Goal: Task Accomplishment & Management: Manage account settings

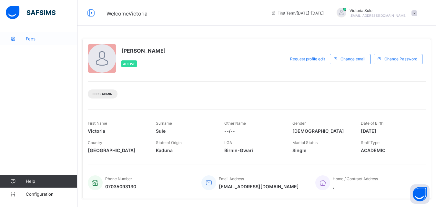
click at [34, 38] on span "Fees" at bounding box center [52, 38] width 52 height 5
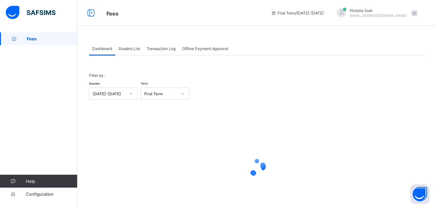
click at [134, 48] on span "Student List" at bounding box center [129, 48] width 22 height 5
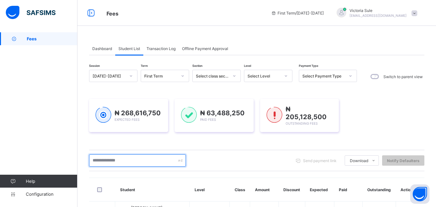
click at [122, 163] on input "text" at bounding box center [137, 160] width 97 height 12
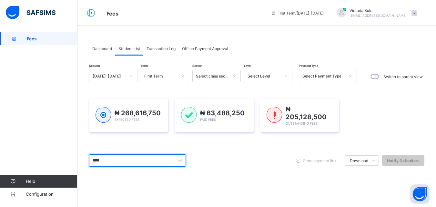
type input "****"
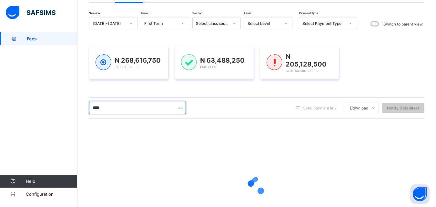
scroll to position [101, 0]
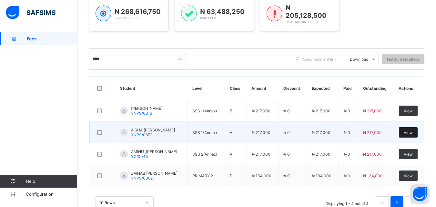
click at [412, 131] on span "View" at bounding box center [407, 132] width 9 height 5
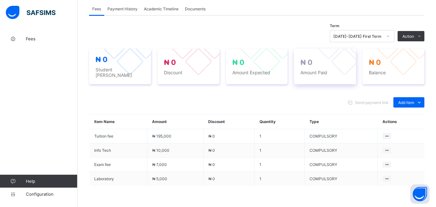
scroll to position [246, 0]
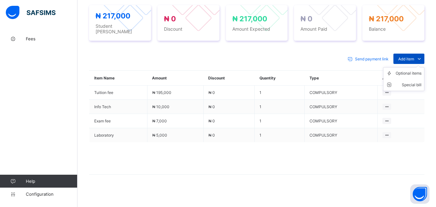
click at [412, 56] on span "Add item" at bounding box center [406, 58] width 16 height 5
click at [412, 71] on div "Optional items" at bounding box center [408, 73] width 26 height 6
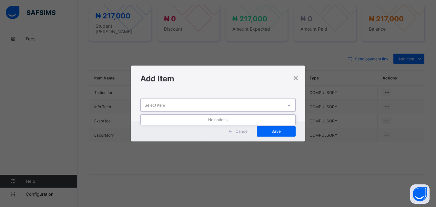
click at [290, 106] on icon at bounding box center [289, 105] width 4 height 6
click at [293, 79] on div "×" at bounding box center [295, 77] width 6 height 11
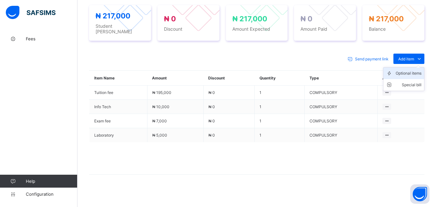
click at [412, 73] on li "Optional items" at bounding box center [403, 73] width 41 height 12
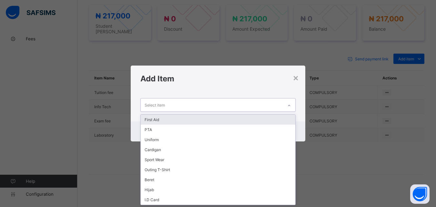
click at [290, 104] on icon at bounding box center [289, 105] width 4 height 6
click at [274, 118] on div "First Aid" at bounding box center [218, 119] width 154 height 10
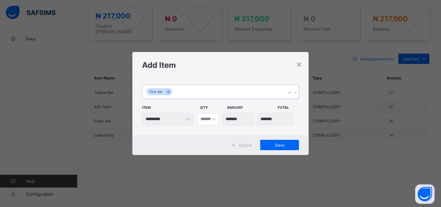
click at [295, 92] on icon at bounding box center [295, 92] width 4 height 6
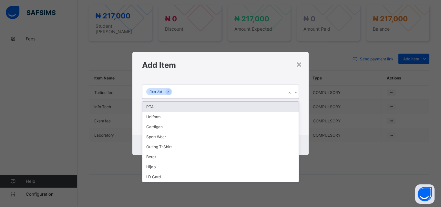
click at [288, 108] on div "PTA" at bounding box center [220, 107] width 156 height 10
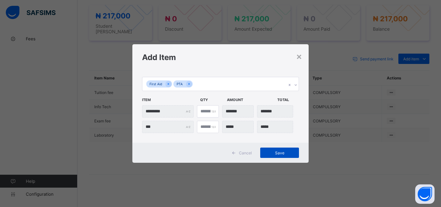
click at [279, 151] on span "Save" at bounding box center [279, 152] width 29 height 5
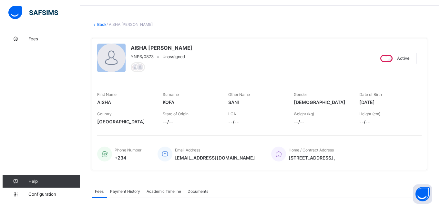
scroll to position [149, 0]
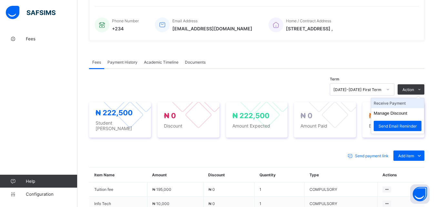
click at [406, 104] on li "Receive Payment" at bounding box center [397, 103] width 53 height 10
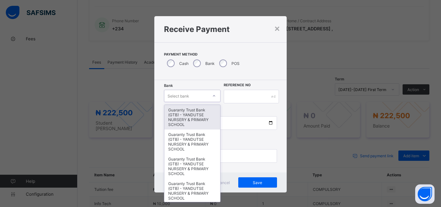
click at [203, 95] on div "Select bank" at bounding box center [186, 95] width 44 height 9
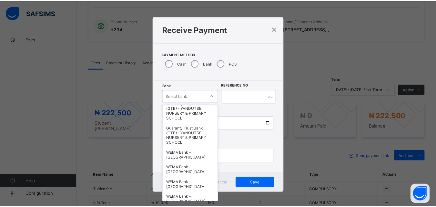
scroll to position [161, 0]
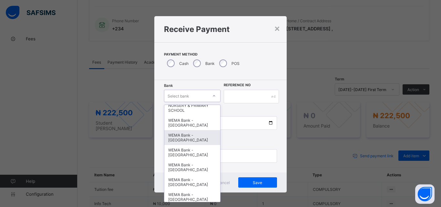
click at [195, 135] on div "WEMA Bank - [GEOGRAPHIC_DATA]" at bounding box center [192, 137] width 56 height 15
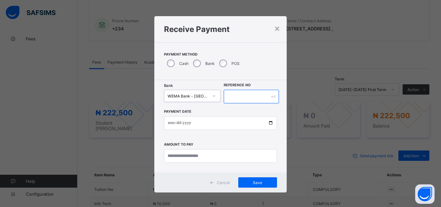
click at [243, 98] on input "text" at bounding box center [250, 97] width 55 height 14
type input "*"
type input "**********"
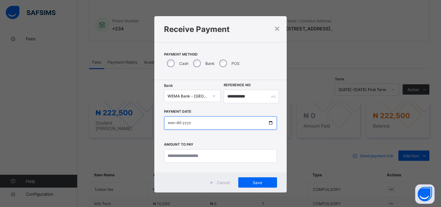
click at [269, 122] on input "date" at bounding box center [220, 123] width 113 height 14
type input "**********"
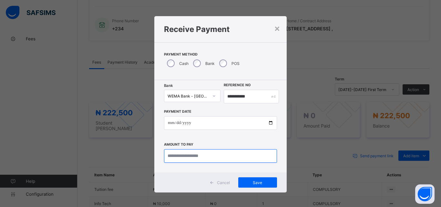
click at [174, 152] on input "currency" at bounding box center [220, 156] width 113 height 14
type input "*********"
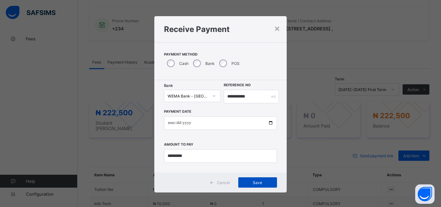
click at [252, 181] on span "Save" at bounding box center [257, 182] width 29 height 5
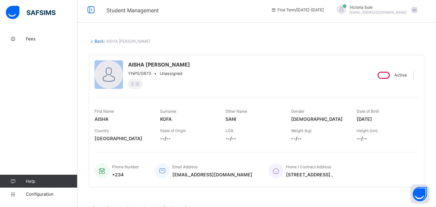
scroll to position [0, 0]
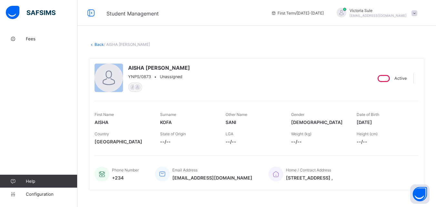
click at [100, 45] on link "Back" at bounding box center [98, 44] width 9 height 5
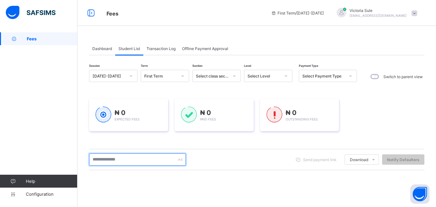
click at [122, 162] on input "text" at bounding box center [137, 159] width 97 height 12
type input "****"
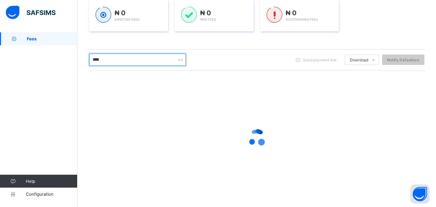
scroll to position [101, 0]
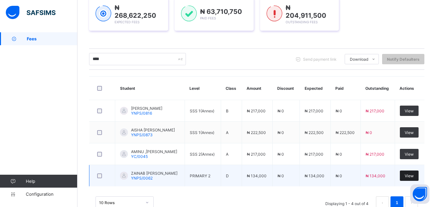
click at [410, 175] on span "View" at bounding box center [408, 175] width 9 height 5
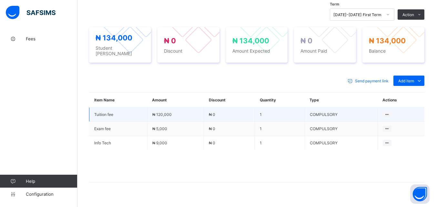
scroll to position [226, 0]
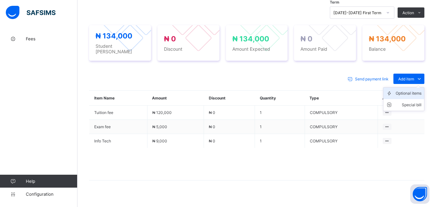
click at [407, 90] on div "Optional items" at bounding box center [408, 93] width 26 height 6
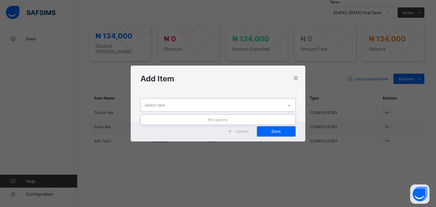
click at [290, 103] on div at bounding box center [288, 105] width 11 height 10
click at [295, 77] on div "×" at bounding box center [295, 77] width 6 height 11
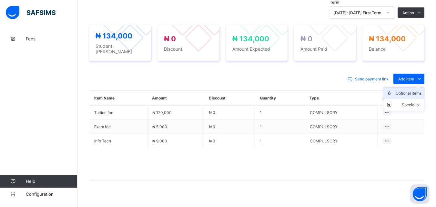
click at [411, 92] on div "Optional items" at bounding box center [408, 93] width 26 height 6
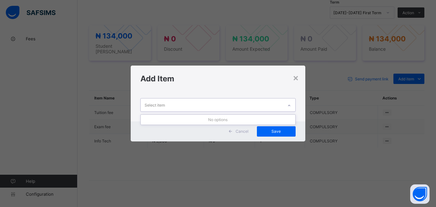
click at [291, 104] on icon at bounding box center [289, 105] width 4 height 6
click at [296, 78] on div "×" at bounding box center [295, 77] width 6 height 11
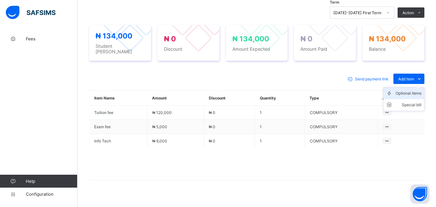
click at [417, 92] on div "Optional items" at bounding box center [408, 93] width 26 height 6
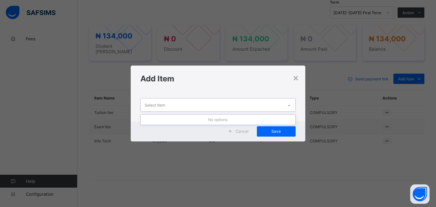
click at [289, 102] on div at bounding box center [288, 105] width 11 height 10
click at [296, 78] on div "×" at bounding box center [295, 77] width 6 height 11
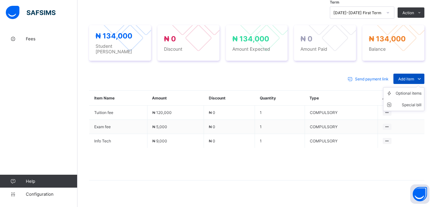
click at [407, 76] on span "Add item" at bounding box center [406, 78] width 16 height 5
click at [409, 93] on div "Optional items" at bounding box center [408, 93] width 26 height 6
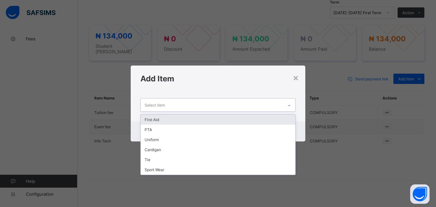
click at [291, 106] on icon at bounding box center [289, 105] width 4 height 6
click at [284, 117] on div "First Aid" at bounding box center [218, 119] width 154 height 10
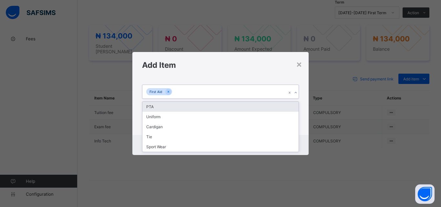
click at [295, 90] on icon at bounding box center [295, 92] width 4 height 6
click at [294, 105] on div "PTA" at bounding box center [220, 107] width 156 height 10
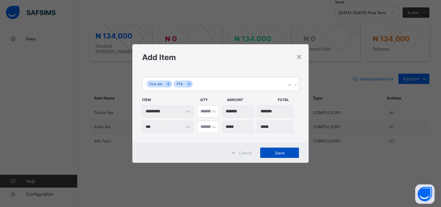
click at [280, 154] on span "Save" at bounding box center [279, 152] width 29 height 5
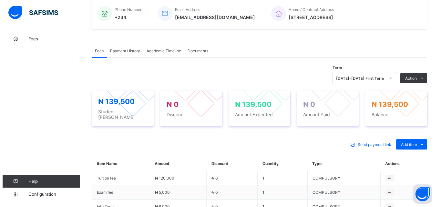
scroll to position [129, 0]
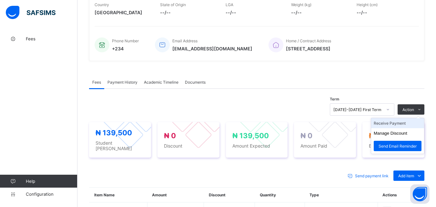
click at [394, 126] on li "Receive Payment" at bounding box center [397, 123] width 53 height 10
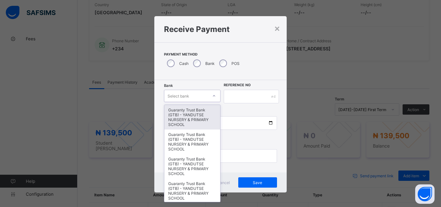
click at [208, 94] on div at bounding box center [213, 96] width 11 height 10
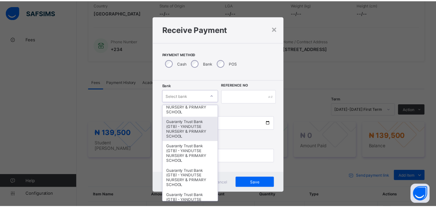
scroll to position [161, 0]
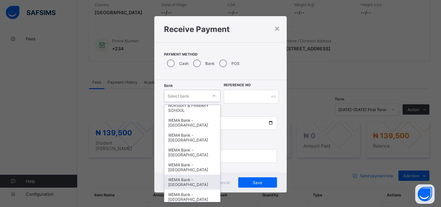
click at [194, 183] on div "WEMA Bank - [GEOGRAPHIC_DATA]" at bounding box center [192, 181] width 56 height 15
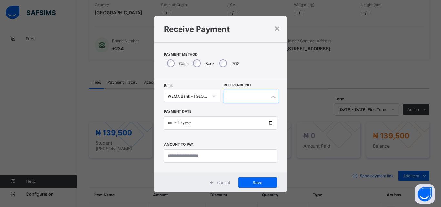
click at [236, 96] on input "text" at bounding box center [250, 97] width 55 height 14
type input "**********"
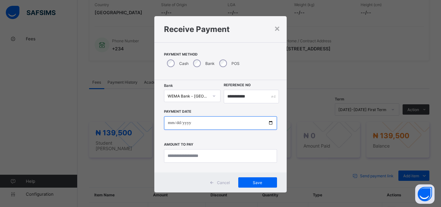
click at [267, 121] on input "date" at bounding box center [220, 123] width 113 height 14
type input "**********"
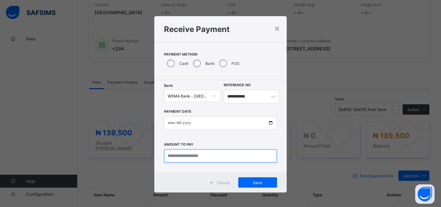
click at [170, 159] on input "currency" at bounding box center [220, 156] width 113 height 14
type input "*********"
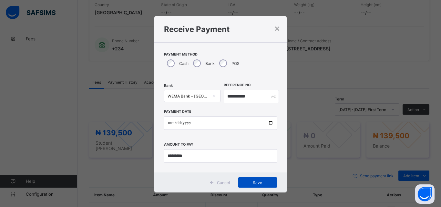
click at [257, 183] on span "Save" at bounding box center [257, 182] width 29 height 5
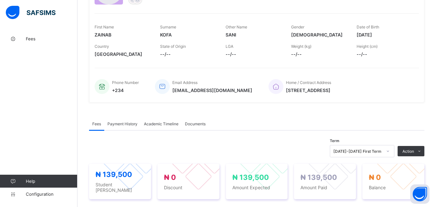
scroll to position [0, 0]
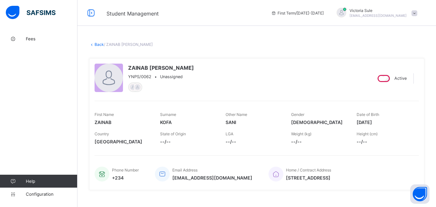
click at [98, 46] on link "Back" at bounding box center [98, 44] width 9 height 5
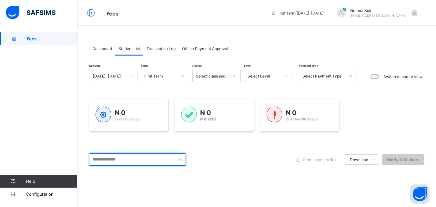
click at [132, 161] on input "text" at bounding box center [137, 159] width 97 height 12
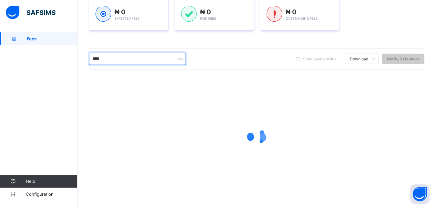
scroll to position [101, 0]
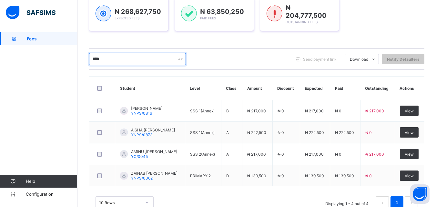
drag, startPoint x: 113, startPoint y: 59, endPoint x: 47, endPoint y: 75, distance: 67.2
click at [47, 75] on div "Fees First Term / 2025-2026 Victoria Sule sulevictoria9@gmail.com Fees Help Con…" at bounding box center [218, 62] width 436 height 326
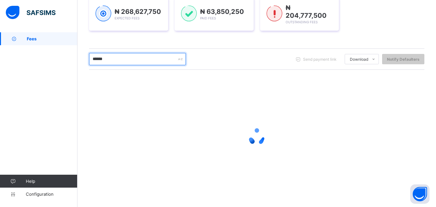
type input "******"
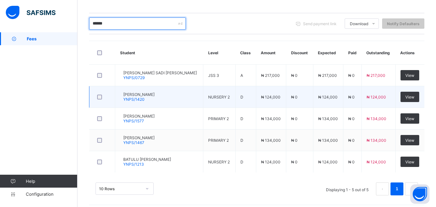
scroll to position [140, 0]
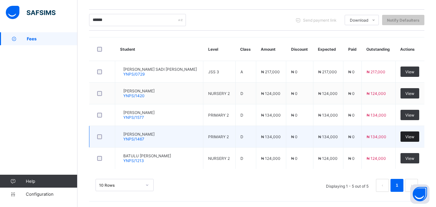
click at [412, 135] on span "View" at bounding box center [409, 136] width 9 height 5
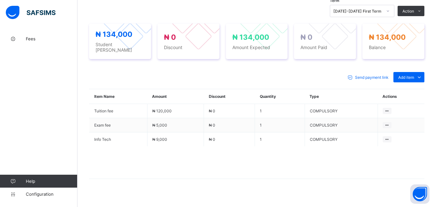
scroll to position [226, 0]
click at [407, 89] on div "Optional items" at bounding box center [408, 91] width 26 height 6
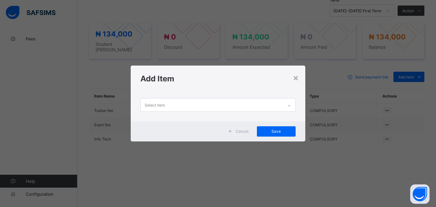
click at [289, 105] on icon at bounding box center [289, 105] width 4 height 6
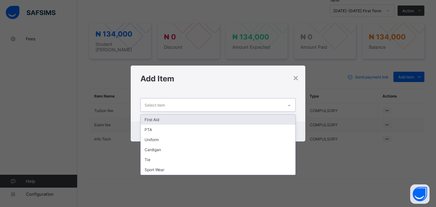
click at [269, 122] on div "First Aid" at bounding box center [218, 119] width 154 height 10
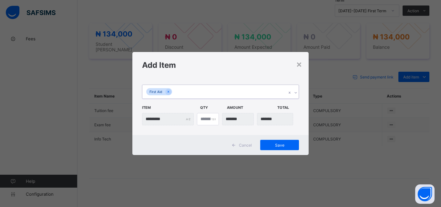
click at [296, 88] on div at bounding box center [295, 92] width 6 height 10
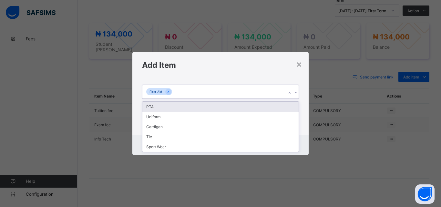
click at [289, 106] on div "PTA" at bounding box center [220, 107] width 156 height 10
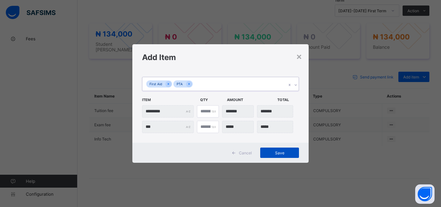
click at [271, 149] on div "Save" at bounding box center [279, 152] width 39 height 10
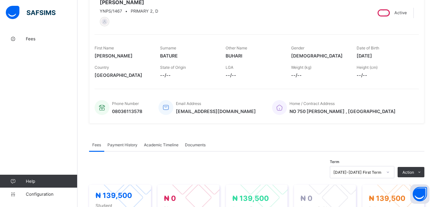
scroll to position [161, 0]
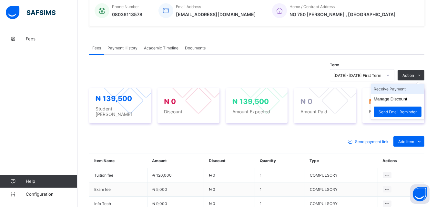
click at [405, 93] on li "Receive Payment" at bounding box center [397, 89] width 53 height 10
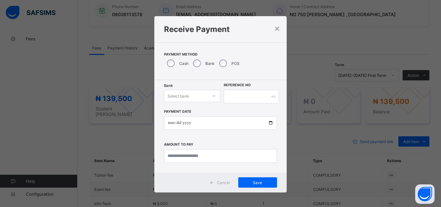
click at [204, 95] on div "Select bank" at bounding box center [186, 95] width 44 height 9
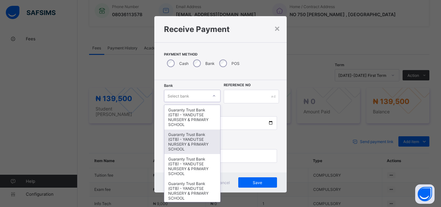
click at [193, 143] on div "Guaranty Trust Bank (GTB) - YANDUTSE NURSERY & PRIMARY SCHOOL" at bounding box center [192, 141] width 56 height 25
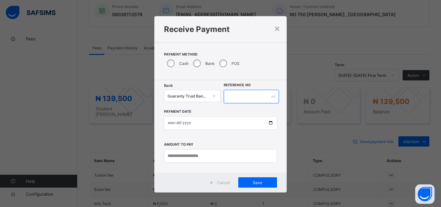
click at [236, 102] on input "text" at bounding box center [250, 97] width 55 height 14
type input "*********"
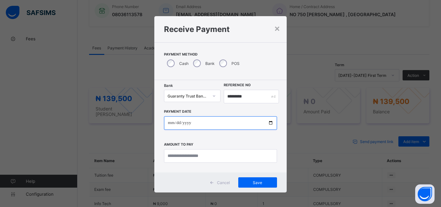
click at [267, 123] on input "date" at bounding box center [220, 123] width 113 height 14
type input "**********"
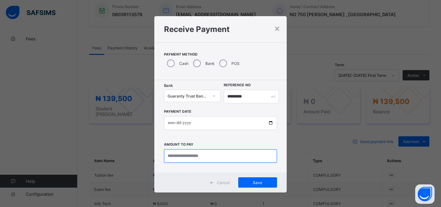
click at [181, 157] on input "currency" at bounding box center [220, 156] width 113 height 14
type input "*********"
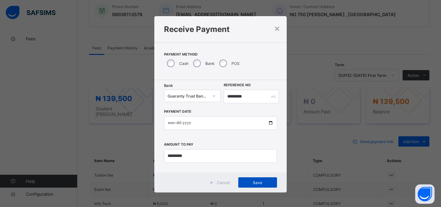
click at [248, 180] on span "Save" at bounding box center [257, 182] width 29 height 5
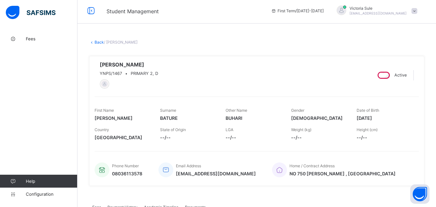
scroll to position [0, 0]
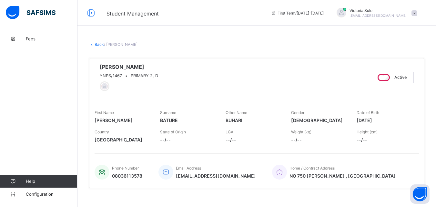
click at [99, 43] on link "Back" at bounding box center [98, 44] width 9 height 5
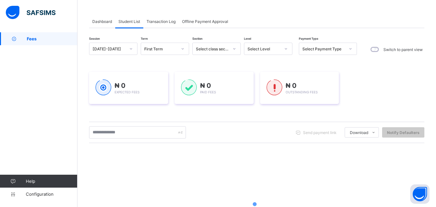
scroll to position [101, 0]
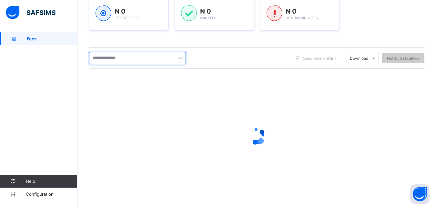
click at [134, 61] on input "text" at bounding box center [137, 58] width 97 height 12
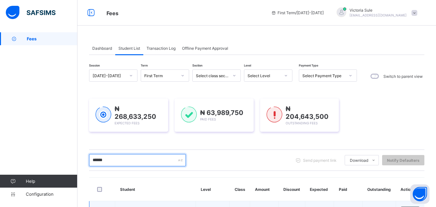
scroll to position [0, 0]
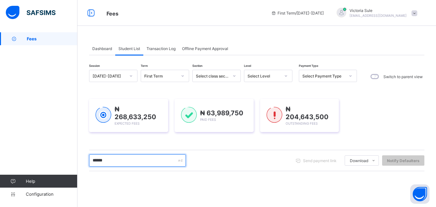
type input "******"
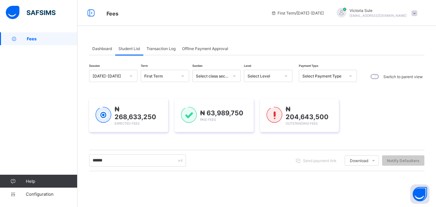
click at [256, 76] on div "Select Level" at bounding box center [263, 76] width 33 height 5
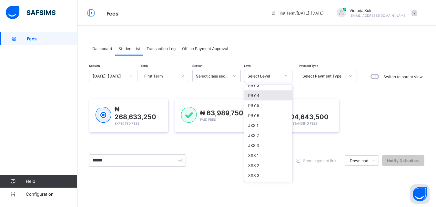
scroll to position [129, 0]
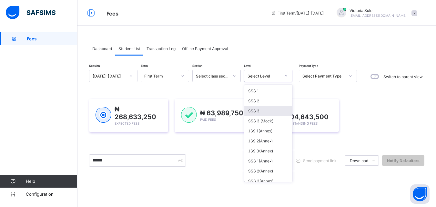
click at [266, 109] on div "SSS 3" at bounding box center [268, 111] width 48 height 10
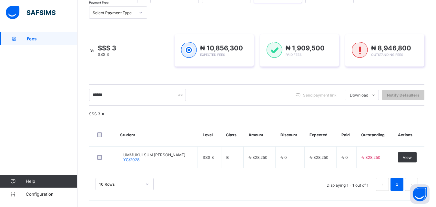
scroll to position [0, 0]
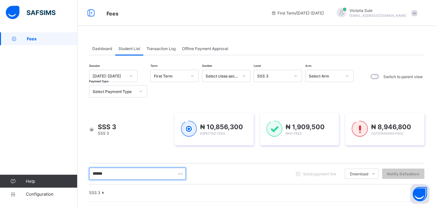
drag, startPoint x: 112, startPoint y: 174, endPoint x: 92, endPoint y: 176, distance: 20.1
click at [92, 176] on input "******" at bounding box center [137, 173] width 97 height 12
type input "*****"
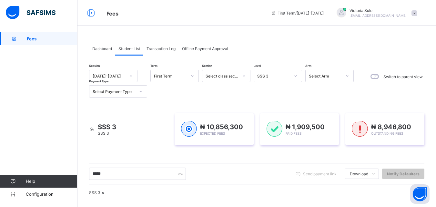
click at [272, 77] on div "SSS 3" at bounding box center [273, 76] width 33 height 5
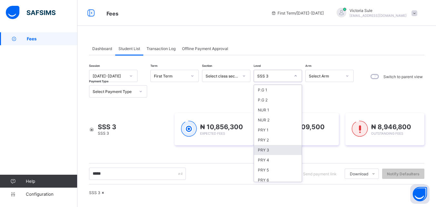
scroll to position [64, 0]
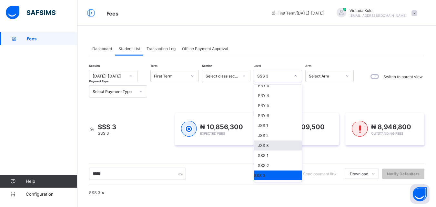
click at [270, 144] on div "JSS 3" at bounding box center [278, 145] width 48 height 10
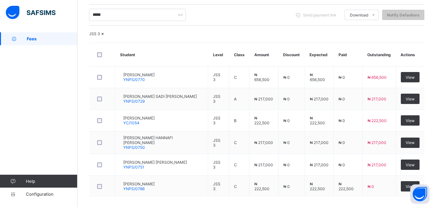
scroll to position [170, 0]
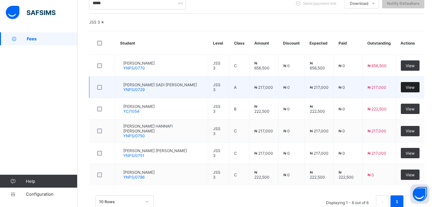
click at [414, 92] on div "View" at bounding box center [410, 87] width 19 height 10
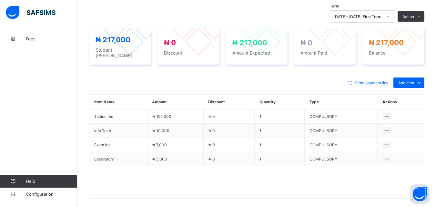
scroll to position [226, 0]
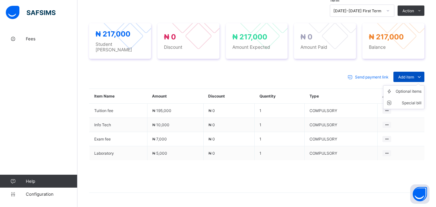
click at [405, 74] on span "Add item" at bounding box center [406, 76] width 16 height 5
click at [409, 89] on div "Optional items" at bounding box center [408, 91] width 26 height 6
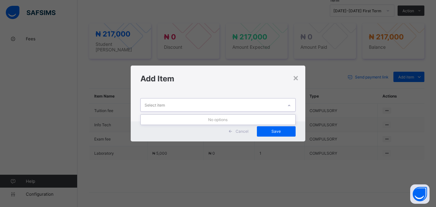
click at [289, 103] on icon at bounding box center [289, 105] width 4 height 6
click at [296, 77] on div "×" at bounding box center [295, 77] width 6 height 11
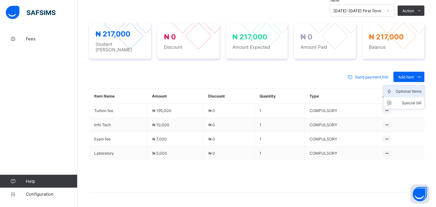
click at [408, 89] on div "Optional items" at bounding box center [408, 91] width 26 height 6
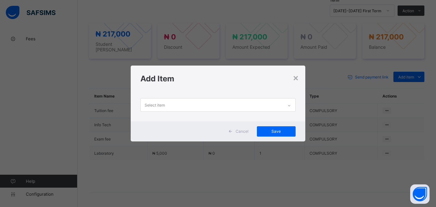
click at [290, 105] on icon at bounding box center [289, 105] width 4 height 6
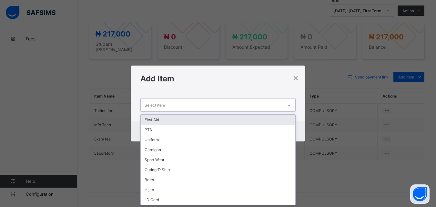
click at [272, 117] on div "First Aid" at bounding box center [218, 119] width 154 height 10
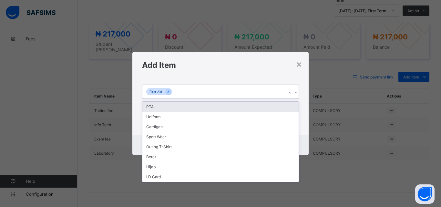
click at [294, 92] on icon at bounding box center [295, 92] width 4 height 6
click at [292, 104] on div "PTA" at bounding box center [220, 107] width 156 height 10
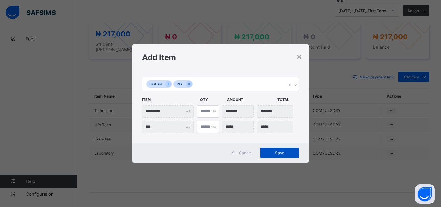
click at [278, 151] on span "Save" at bounding box center [279, 152] width 29 height 5
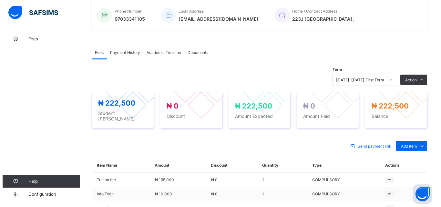
scroll to position [161, 0]
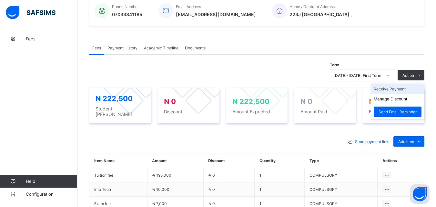
click at [404, 92] on li "Receive Payment" at bounding box center [397, 89] width 53 height 10
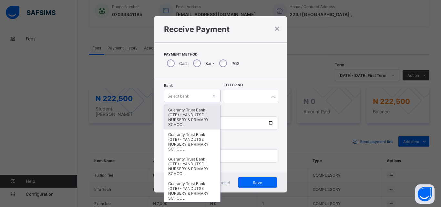
click at [212, 94] on icon at bounding box center [214, 96] width 4 height 6
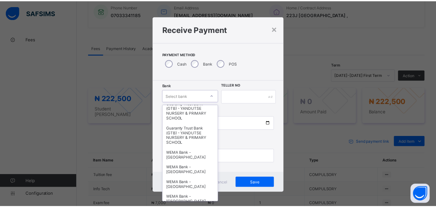
scroll to position [198, 0]
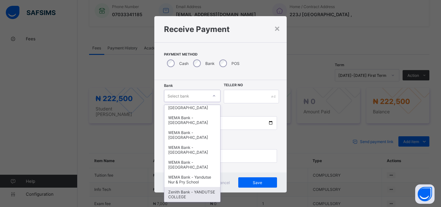
click at [185, 197] on div "Zenith Bank - YANDUTSE COLLEGE" at bounding box center [192, 194] width 56 height 15
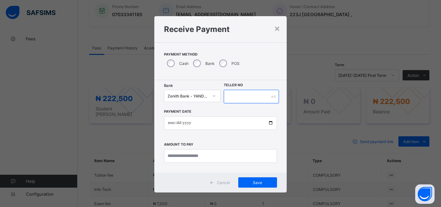
click at [238, 94] on input "text" at bounding box center [250, 97] width 55 height 14
type input "**********"
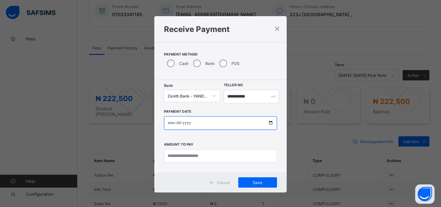
click at [268, 124] on input "date" at bounding box center [220, 123] width 113 height 14
type input "**********"
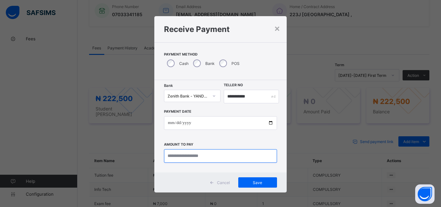
click at [179, 156] on input "currency" at bounding box center [220, 156] width 113 height 14
type input "*********"
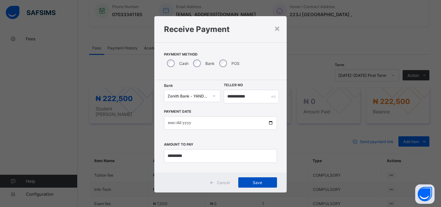
click at [254, 183] on span "Save" at bounding box center [257, 182] width 29 height 5
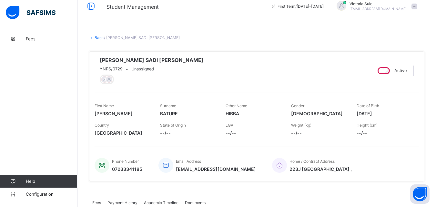
scroll to position [0, 0]
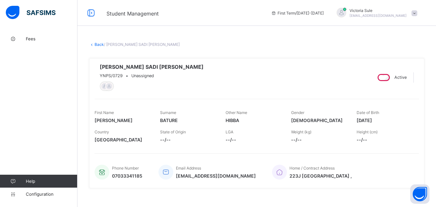
click at [99, 46] on link "Back" at bounding box center [98, 44] width 9 height 5
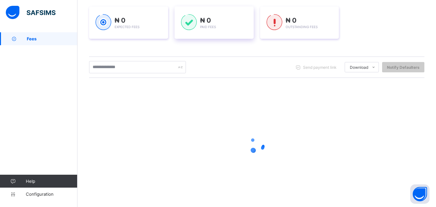
scroll to position [97, 0]
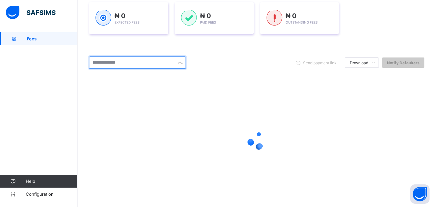
click at [111, 62] on input "text" at bounding box center [137, 62] width 97 height 12
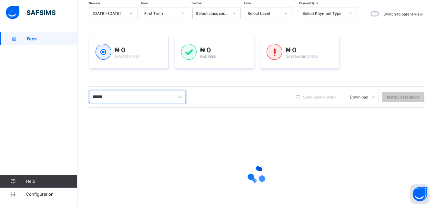
scroll to position [64, 0]
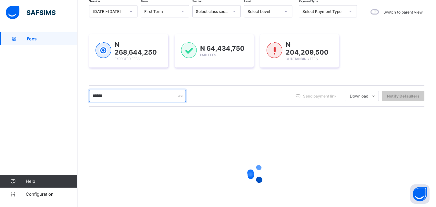
type input "******"
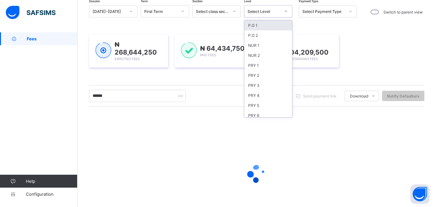
click at [256, 10] on div "Select Level" at bounding box center [263, 11] width 33 height 5
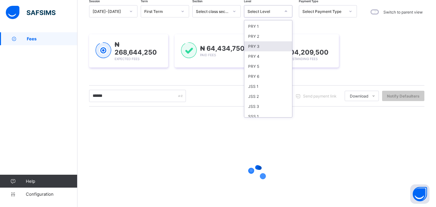
scroll to position [129, 0]
click at [267, 45] on div "SSS 3" at bounding box center [268, 46] width 48 height 10
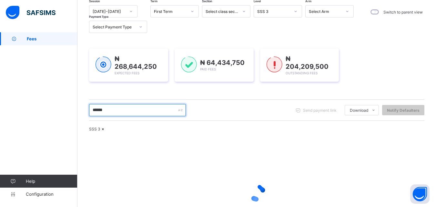
drag, startPoint x: 110, startPoint y: 111, endPoint x: 78, endPoint y: 122, distance: 33.6
click at [78, 122] on div "Dashboard Student List Transaction Log Offline Payment Approval Student List Mo…" at bounding box center [256, 116] width 358 height 296
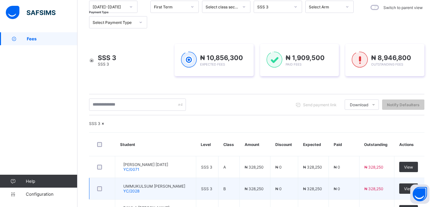
scroll to position [65, 0]
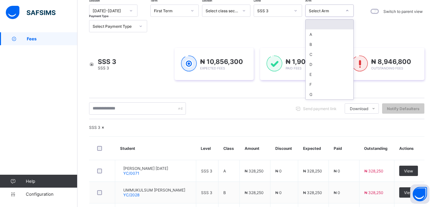
click at [320, 7] on div "Select Arm" at bounding box center [322, 10] width 35 height 9
click at [319, 37] on div "A" at bounding box center [329, 34] width 48 height 10
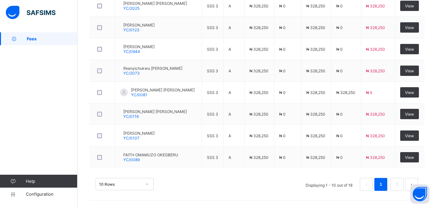
scroll to position [292, 0]
click at [398, 182] on li "2" at bounding box center [396, 184] width 13 height 13
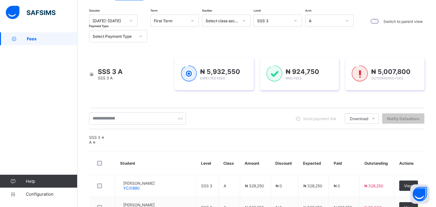
scroll to position [54, 0]
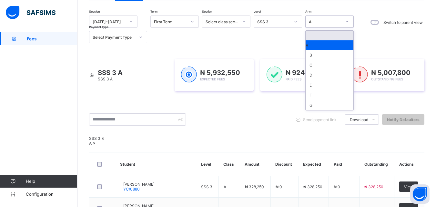
click at [325, 21] on div "A" at bounding box center [325, 21] width 33 height 5
click at [320, 53] on div "B" at bounding box center [329, 55] width 48 height 10
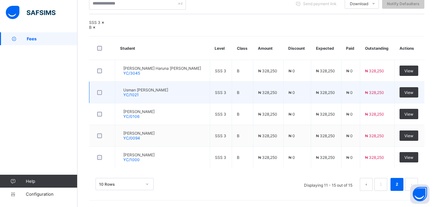
scroll to position [183, 0]
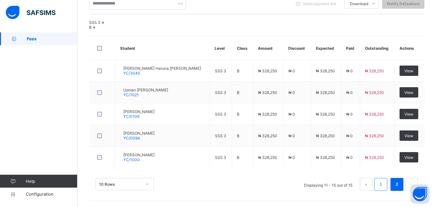
click at [387, 186] on li "1" at bounding box center [380, 184] width 13 height 13
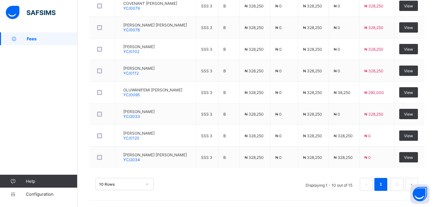
scroll to position [65, 0]
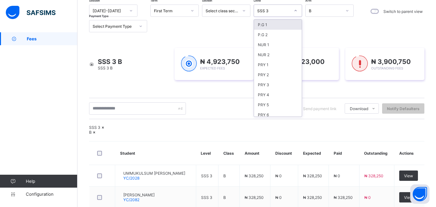
click at [285, 13] on div "SSS 3" at bounding box center [273, 10] width 33 height 5
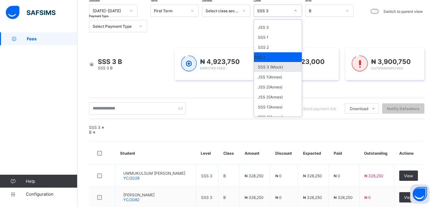
scroll to position [129, 0]
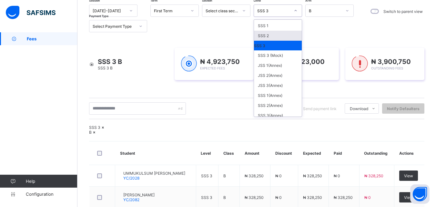
click at [266, 36] on div "SSS 2" at bounding box center [278, 36] width 48 height 10
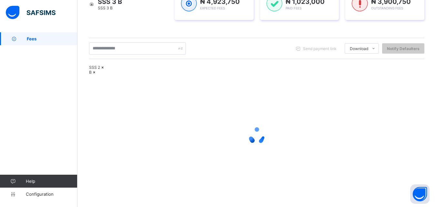
scroll to position [138, 0]
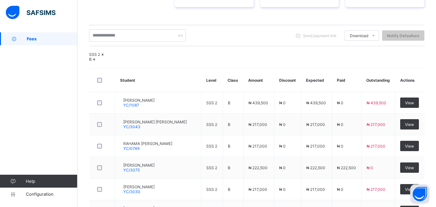
click at [97, 62] on icon at bounding box center [94, 59] width 5 height 5
click at [131, 62] on div "SSS 2 B" at bounding box center [256, 57] width 335 height 10
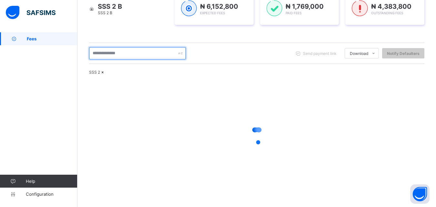
click at [138, 47] on input "text" at bounding box center [137, 53] width 97 height 12
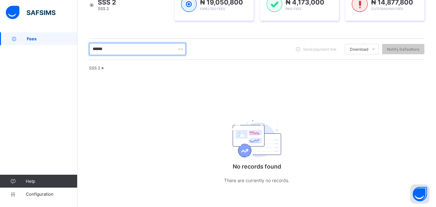
drag, startPoint x: 131, startPoint y: 34, endPoint x: 88, endPoint y: 45, distance: 43.5
click at [88, 45] on div "Dashboard Student List Transaction Log Offline Payment Approval Student List Mo…" at bounding box center [256, 57] width 358 height 299
drag, startPoint x: 112, startPoint y: 36, endPoint x: 46, endPoint y: 56, distance: 68.5
click at [46, 56] on div "Fees First Term / 2025-2026 Victoria Sule sulevictoria9@gmail.com Fees Help Con…" at bounding box center [218, 41] width 436 height 331
type input "*"
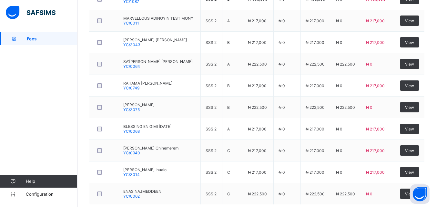
scroll to position [291, 0]
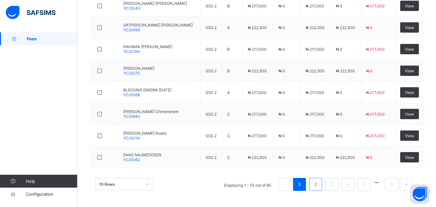
click at [318, 188] on link "2" at bounding box center [315, 184] width 6 height 8
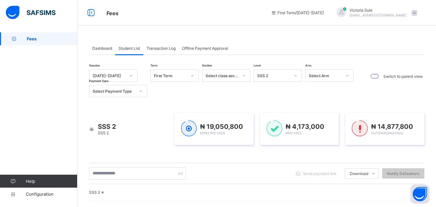
scroll to position [0, 0]
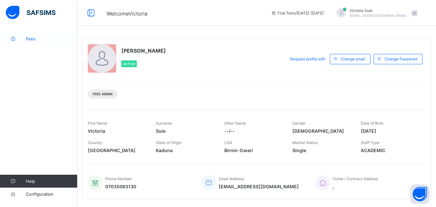
click at [26, 38] on span "Fees" at bounding box center [52, 38] width 52 height 5
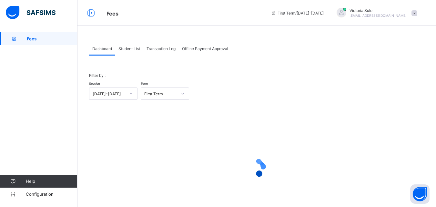
click at [129, 48] on span "Student List" at bounding box center [129, 48] width 22 height 5
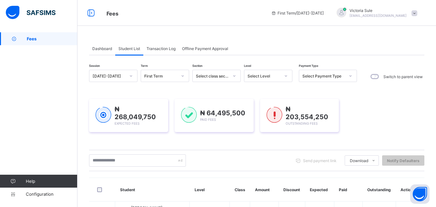
click at [135, 153] on div "Send payment link Download Students Payment Students Payment Status Student Ite…" at bounding box center [256, 160] width 335 height 21
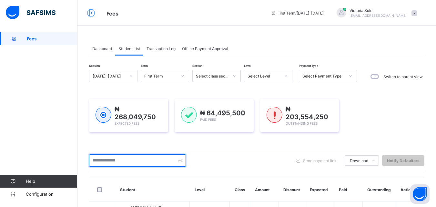
click at [133, 160] on input "text" at bounding box center [137, 160] width 97 height 12
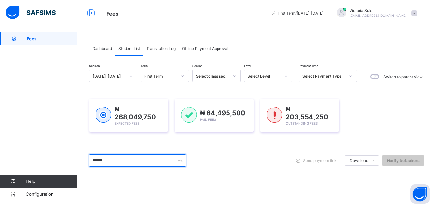
type input "******"
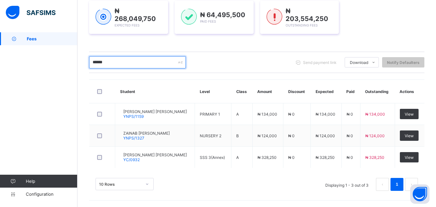
scroll to position [98, 0]
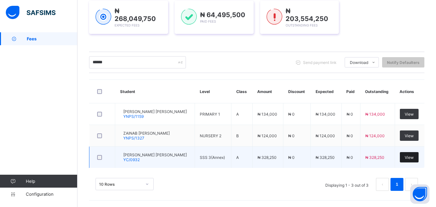
click at [413, 153] on div "View" at bounding box center [409, 157] width 19 height 10
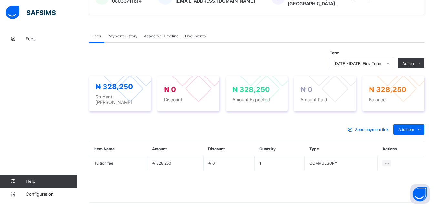
scroll to position [193, 0]
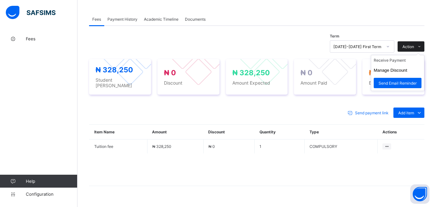
click at [408, 44] on span "Action" at bounding box center [408, 46] width 12 height 5
click at [395, 61] on li "Receive Payment" at bounding box center [397, 60] width 53 height 10
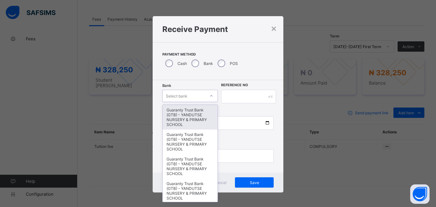
click at [213, 96] on div at bounding box center [211, 96] width 11 height 10
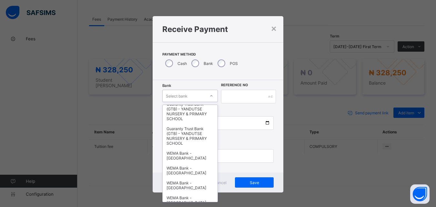
scroll to position [129, 0]
click at [177, 151] on div "WEMA Bank - [GEOGRAPHIC_DATA]" at bounding box center [190, 154] width 55 height 15
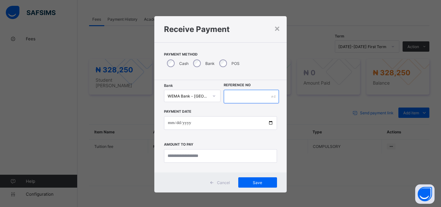
click at [238, 94] on input "text" at bounding box center [250, 97] width 55 height 14
type input "*********"
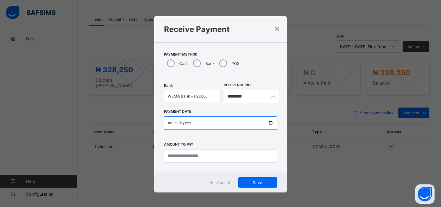
click at [269, 124] on input "date" at bounding box center [220, 123] width 113 height 14
type input "**********"
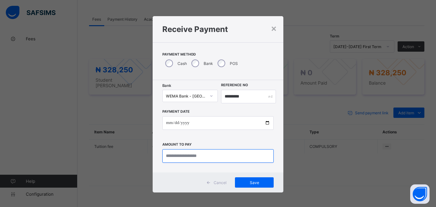
click at [195, 155] on input "currency" at bounding box center [217, 156] width 111 height 14
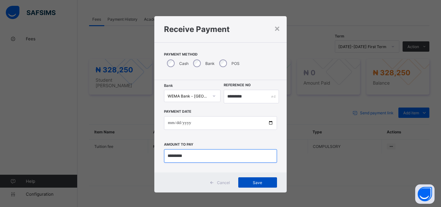
type input "*********"
click at [251, 181] on span "Save" at bounding box center [257, 182] width 29 height 5
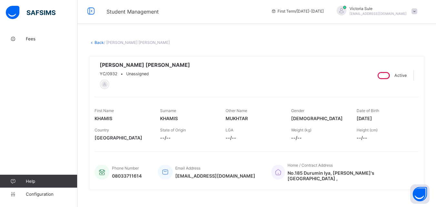
scroll to position [0, 0]
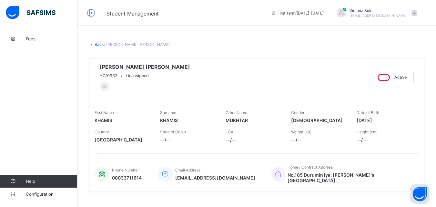
click at [98, 43] on link "Back" at bounding box center [98, 44] width 9 height 5
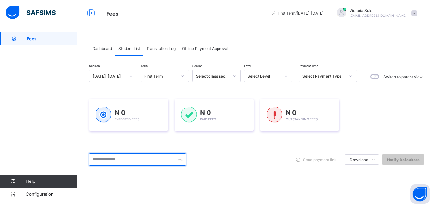
click at [145, 162] on input "text" at bounding box center [137, 159] width 97 height 12
type input "******"
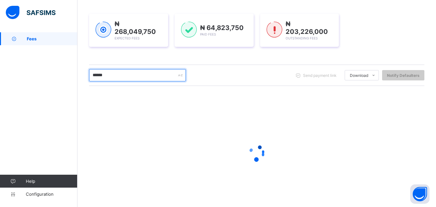
scroll to position [97, 0]
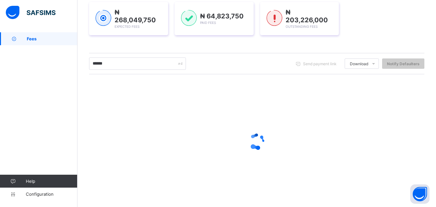
click at [281, 163] on div at bounding box center [256, 141] width 335 height 123
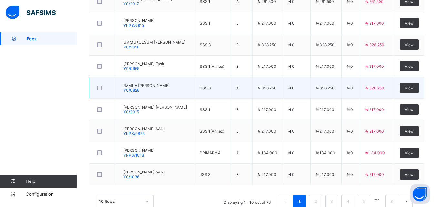
scroll to position [249, 0]
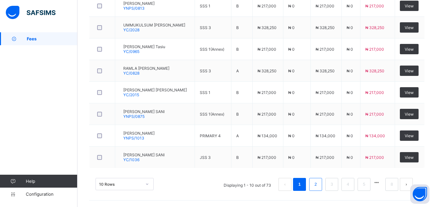
click at [318, 182] on link "2" at bounding box center [315, 184] width 6 height 8
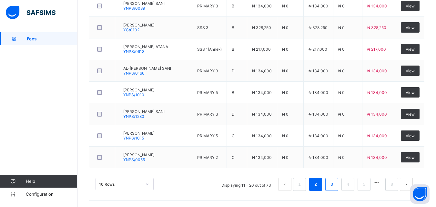
click at [332, 183] on li "3" at bounding box center [331, 184] width 13 height 13
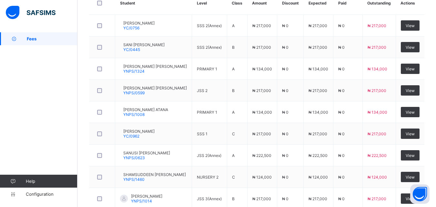
scroll to position [185, 0]
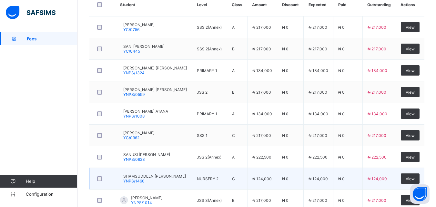
click at [353, 181] on td "₦ 0" at bounding box center [347, 179] width 29 height 22
click at [357, 186] on td "₦ 0" at bounding box center [347, 179] width 29 height 22
click at [236, 174] on td "C" at bounding box center [237, 179] width 20 height 22
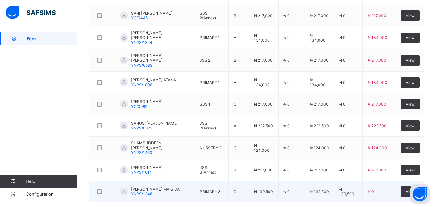
scroll to position [250, 0]
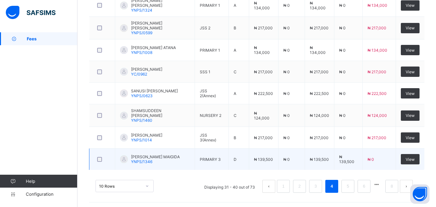
click at [338, 183] on div "Student Level Class Amount Discount Expected Paid Outstanding Actions [PERSON_N…" at bounding box center [256, 63] width 335 height 272
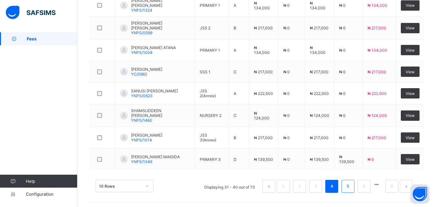
click at [352, 182] on li "5" at bounding box center [347, 186] width 13 height 13
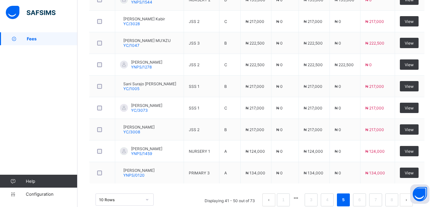
scroll to position [249, 0]
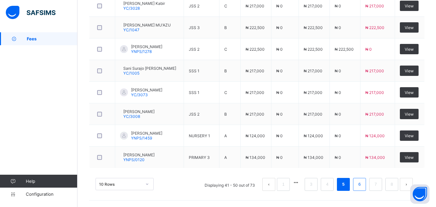
click at [362, 185] on link "6" at bounding box center [359, 184] width 6 height 8
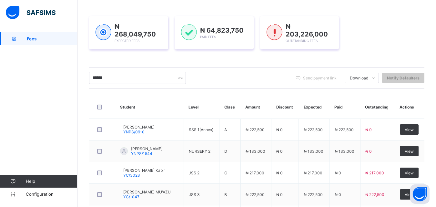
scroll to position [56, 0]
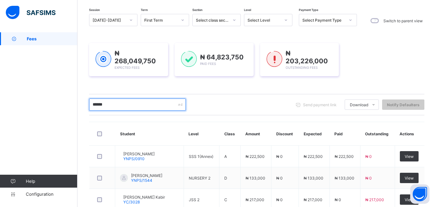
drag, startPoint x: 124, startPoint y: 103, endPoint x: 82, endPoint y: 105, distance: 42.0
click at [82, 105] on div "Dashboard Student List Transaction Log Offline Payment Approval Student List Mo…" at bounding box center [256, 188] width 358 height 424
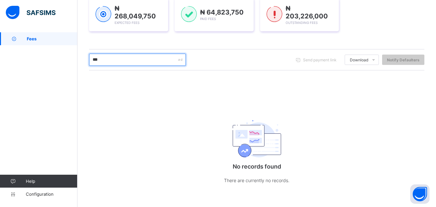
scroll to position [102, 0]
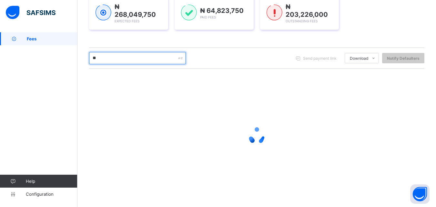
type input "*"
type input "******"
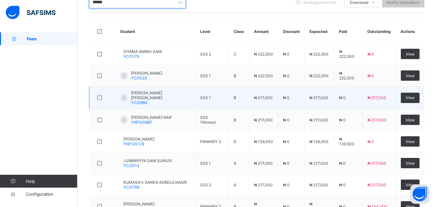
scroll to position [167, 0]
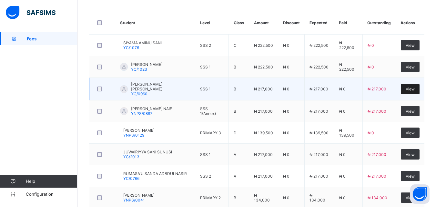
click at [414, 86] on span "View" at bounding box center [409, 88] width 9 height 5
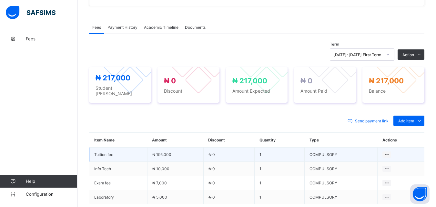
scroll to position [226, 0]
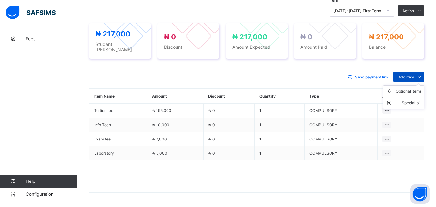
click at [411, 75] on span "Add item" at bounding box center [406, 76] width 16 height 5
click at [409, 89] on div "Optional items" at bounding box center [408, 91] width 26 height 6
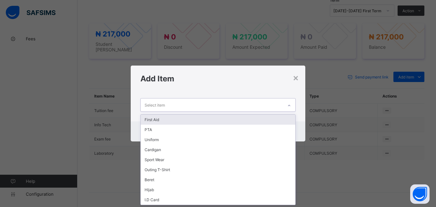
click at [291, 104] on icon at bounding box center [289, 105] width 4 height 6
click at [278, 121] on div "First Aid" at bounding box center [218, 119] width 154 height 10
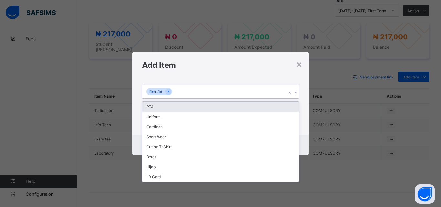
click at [296, 93] on icon at bounding box center [295, 92] width 4 height 6
click at [282, 110] on div "PTA" at bounding box center [220, 107] width 156 height 10
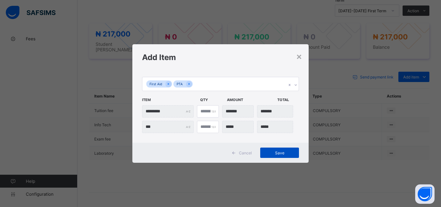
click at [283, 151] on span "Save" at bounding box center [279, 152] width 29 height 5
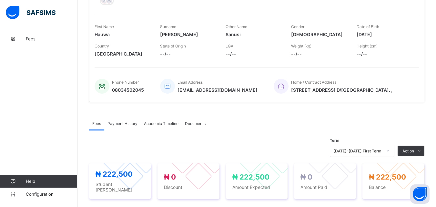
scroll to position [97, 0]
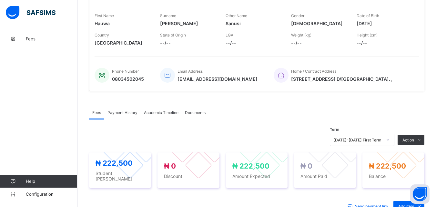
click at [410, 115] on div "Fees Payment History Academic Timeline Documents" at bounding box center [256, 112] width 335 height 13
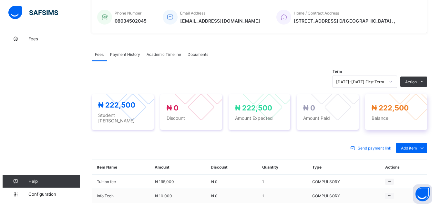
scroll to position [226, 0]
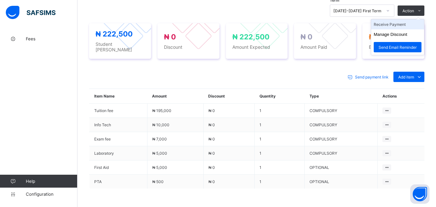
click at [405, 26] on li "Receive Payment" at bounding box center [397, 24] width 53 height 10
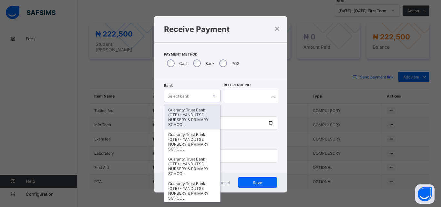
click at [212, 97] on icon at bounding box center [214, 96] width 4 height 6
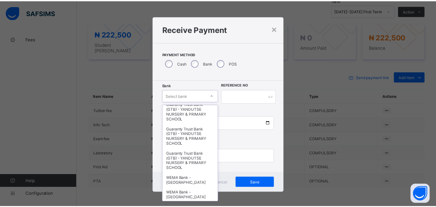
scroll to position [129, 0]
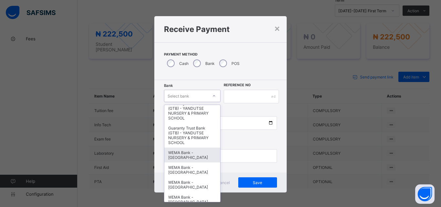
click at [185, 159] on div "WEMA Bank - [GEOGRAPHIC_DATA]" at bounding box center [192, 154] width 56 height 15
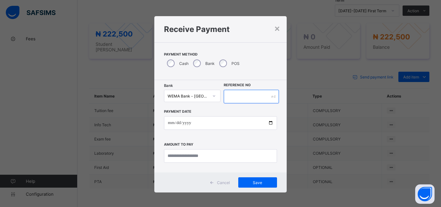
click at [246, 96] on input "text" at bounding box center [250, 97] width 55 height 14
type input "*********"
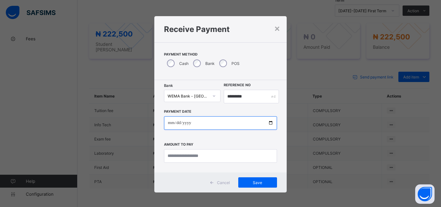
click at [268, 118] on input "date" at bounding box center [220, 123] width 113 height 14
click at [268, 123] on input "date" at bounding box center [220, 123] width 113 height 14
type input "**********"
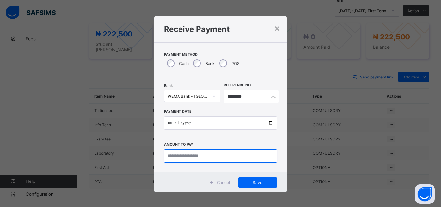
click at [185, 155] on input "currency" at bounding box center [220, 156] width 113 height 14
type input "*********"
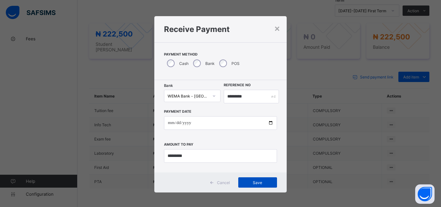
click at [251, 179] on div "Save" at bounding box center [257, 182] width 39 height 10
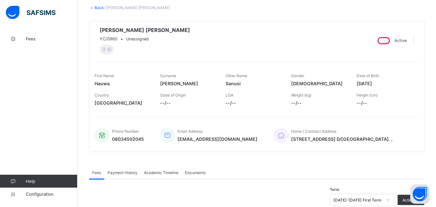
scroll to position [0, 0]
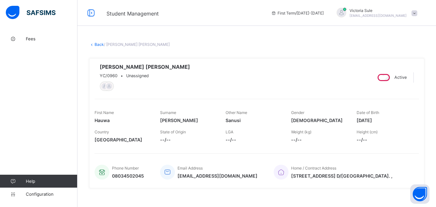
click at [97, 43] on link "Back" at bounding box center [98, 44] width 9 height 5
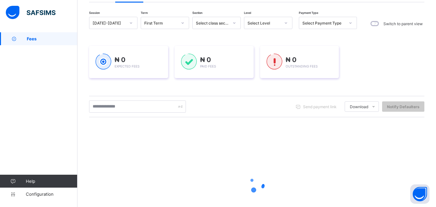
scroll to position [64, 0]
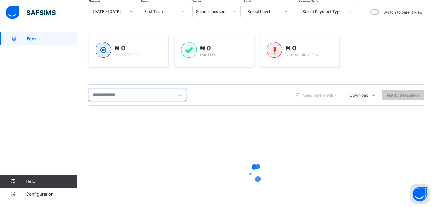
click at [136, 95] on input "text" at bounding box center [137, 95] width 97 height 12
type input "*******"
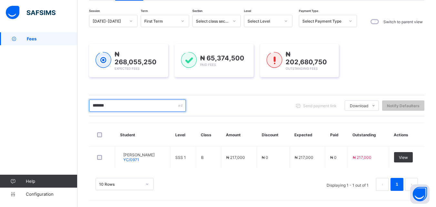
scroll to position [54, 0]
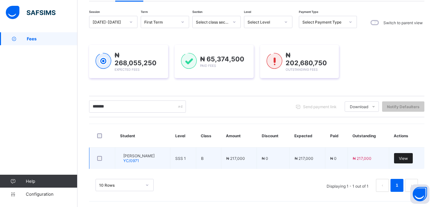
click at [406, 156] on span "View" at bounding box center [403, 158] width 9 height 5
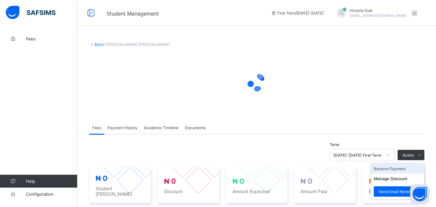
click at [393, 168] on li "Receive Payment" at bounding box center [397, 169] width 53 height 10
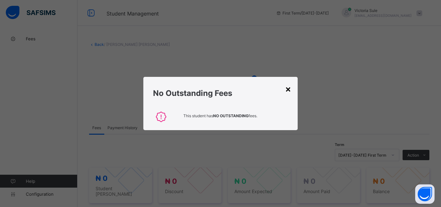
click at [286, 88] on div "×" at bounding box center [288, 88] width 6 height 11
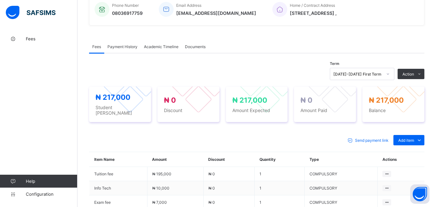
scroll to position [226, 0]
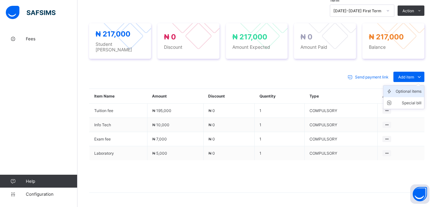
click at [412, 92] on div "Optional items" at bounding box center [408, 91] width 26 height 6
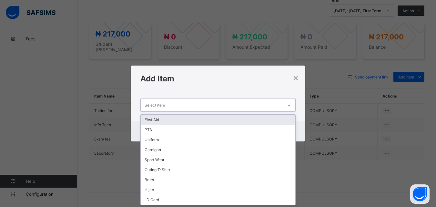
click at [291, 103] on div at bounding box center [288, 105] width 11 height 10
click at [284, 119] on div "First Aid" at bounding box center [218, 119] width 154 height 10
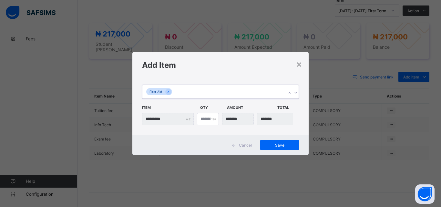
click at [295, 92] on icon at bounding box center [295, 92] width 4 height 6
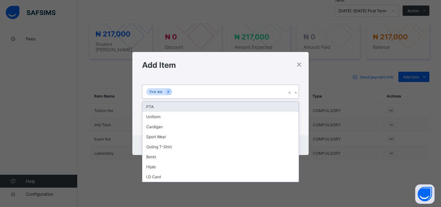
click at [290, 105] on div "PTA" at bounding box center [220, 107] width 156 height 10
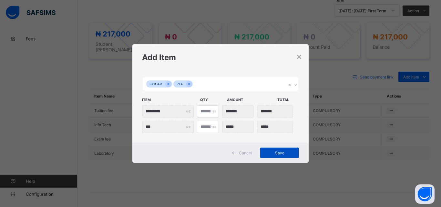
click at [276, 152] on span "Save" at bounding box center [279, 152] width 29 height 5
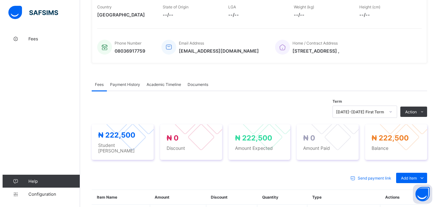
scroll to position [161, 0]
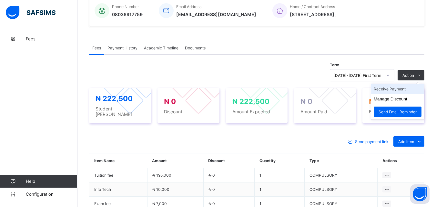
click at [397, 91] on li "Receive Payment" at bounding box center [397, 89] width 53 height 10
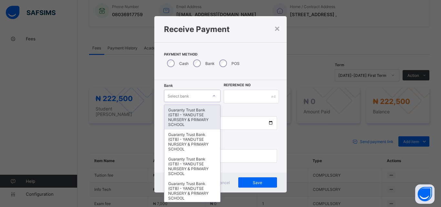
click at [214, 96] on div at bounding box center [213, 96] width 11 height 10
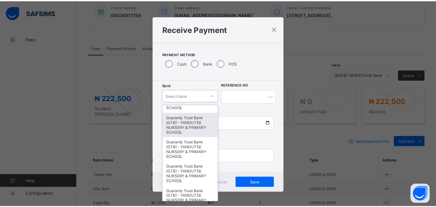
scroll to position [129, 0]
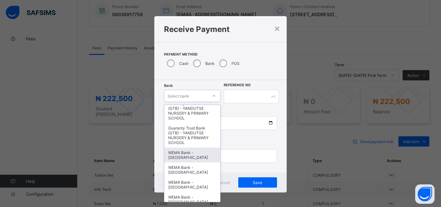
click at [190, 156] on div "WEMA Bank - [GEOGRAPHIC_DATA]" at bounding box center [192, 154] width 56 height 15
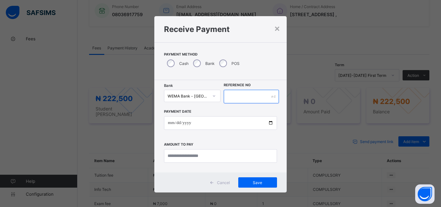
click at [236, 97] on input "text" at bounding box center [250, 97] width 55 height 14
type input "*********"
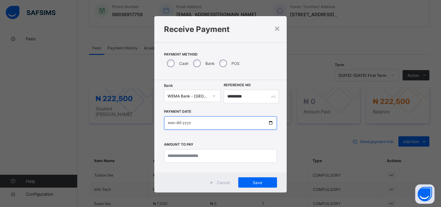
click at [268, 124] on input "date" at bounding box center [220, 123] width 113 height 14
type input "**********"
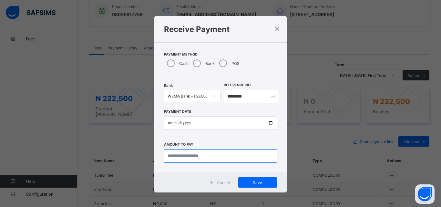
click at [191, 156] on input "currency" at bounding box center [220, 156] width 113 height 14
type input "*********"
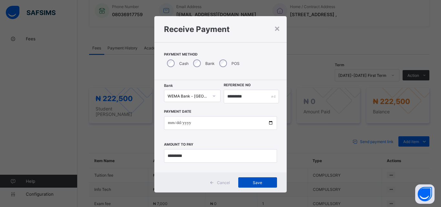
click at [252, 182] on span "Save" at bounding box center [257, 182] width 29 height 5
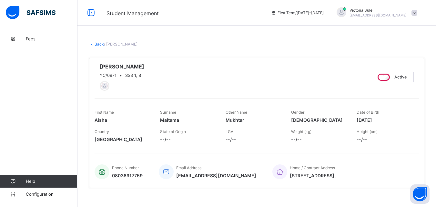
scroll to position [0, 0]
click at [97, 46] on link "Back" at bounding box center [98, 44] width 9 height 5
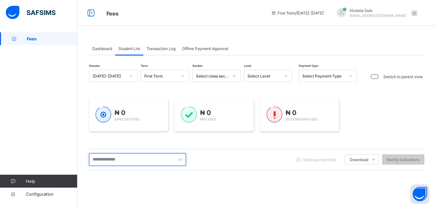
click at [119, 160] on input "text" at bounding box center [137, 159] width 97 height 12
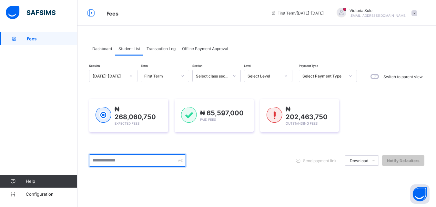
click at [122, 159] on input "text" at bounding box center [137, 160] width 97 height 12
click at [105, 162] on input "********" at bounding box center [137, 160] width 97 height 12
type input "********"
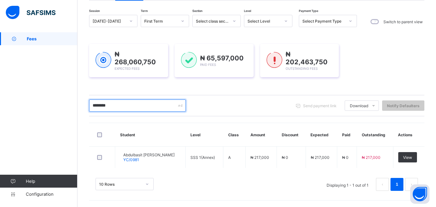
scroll to position [54, 0]
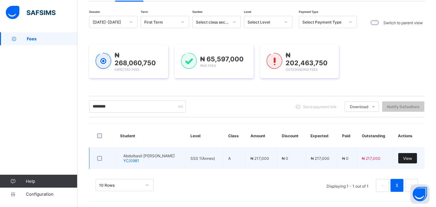
click at [411, 157] on span "View" at bounding box center [407, 158] width 9 height 5
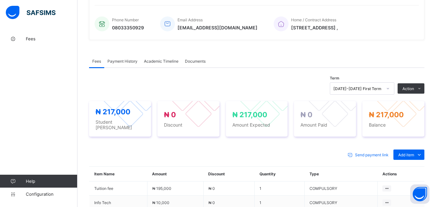
scroll to position [180, 0]
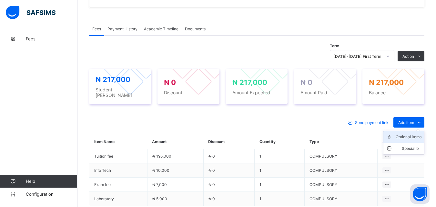
click at [410, 134] on div "Optional items" at bounding box center [408, 137] width 26 height 6
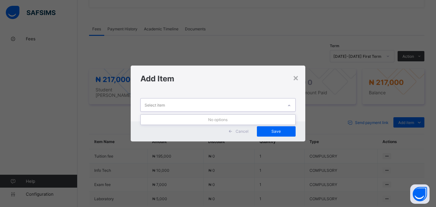
click at [290, 104] on icon at bounding box center [289, 105] width 4 height 6
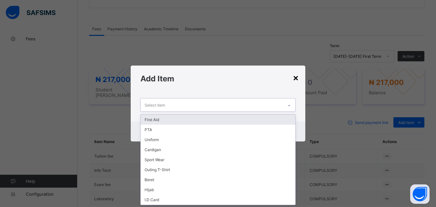
click at [298, 78] on div "×" at bounding box center [295, 77] width 6 height 11
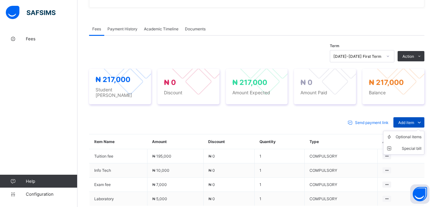
click at [404, 123] on span "Add item" at bounding box center [406, 122] width 16 height 5
click at [405, 134] on div "Optional items" at bounding box center [408, 137] width 26 height 6
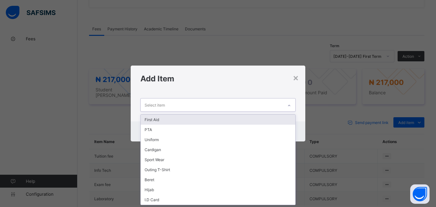
click at [288, 103] on icon at bounding box center [289, 105] width 4 height 6
click at [288, 117] on div "First Aid" at bounding box center [218, 119] width 154 height 10
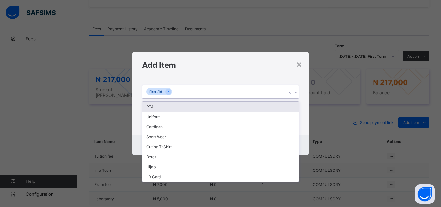
click at [296, 90] on icon at bounding box center [295, 92] width 4 height 6
click at [293, 108] on div "PTA" at bounding box center [220, 107] width 156 height 10
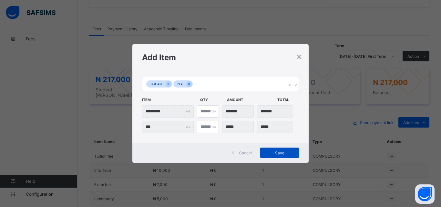
click at [283, 154] on span "Save" at bounding box center [279, 152] width 29 height 5
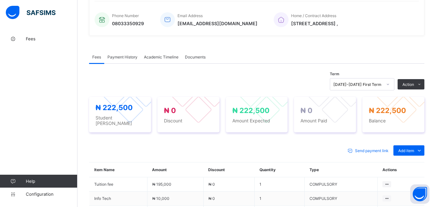
scroll to position [213, 0]
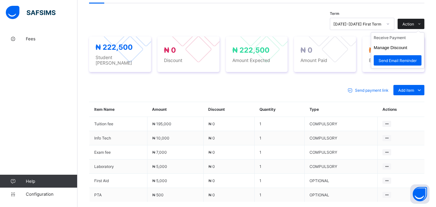
click at [414, 24] on span "Action" at bounding box center [408, 24] width 12 height 5
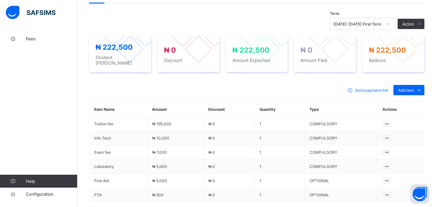
click at [0, 0] on li "Receive Payment" at bounding box center [0, 0] width 0 height 0
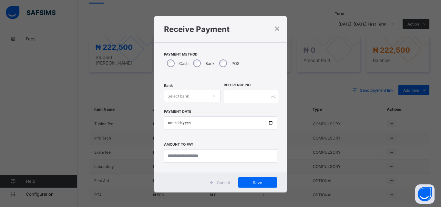
click at [213, 96] on icon at bounding box center [214, 96] width 4 height 6
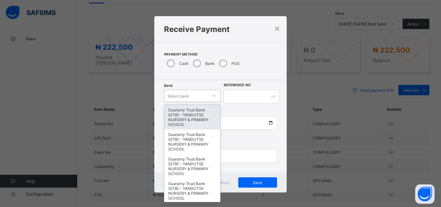
click at [194, 123] on div "Guaranty Trust Bank (GTB) - YANDUTSE NURSERY & PRIMARY SCHOOL" at bounding box center [192, 117] width 56 height 25
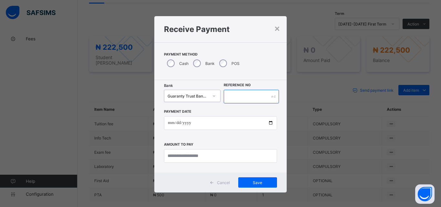
click at [238, 92] on input "text" at bounding box center [250, 97] width 55 height 14
type input "*********"
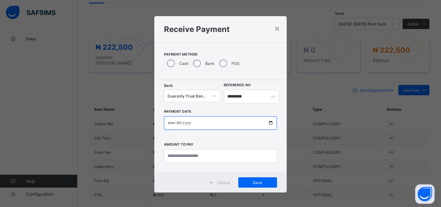
drag, startPoint x: 267, startPoint y: 124, endPoint x: 266, endPoint y: 119, distance: 4.9
click at [267, 124] on input "date" at bounding box center [220, 123] width 113 height 14
click at [270, 123] on input "date" at bounding box center [220, 123] width 113 height 14
type input "**********"
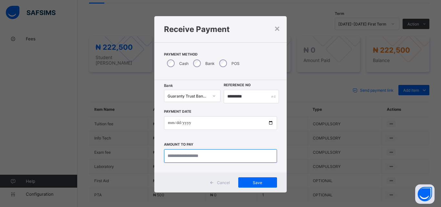
click at [181, 158] on input "currency" at bounding box center [220, 156] width 113 height 14
type input "*********"
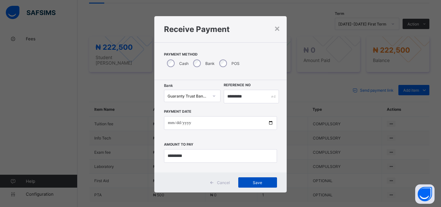
click at [248, 183] on span "Save" at bounding box center [257, 182] width 29 height 5
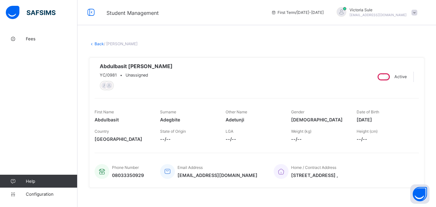
scroll to position [0, 0]
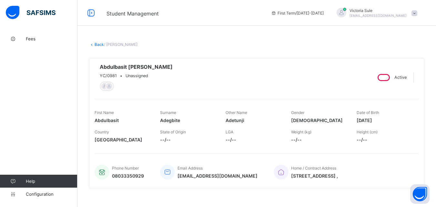
click at [95, 43] on link "Back" at bounding box center [98, 44] width 9 height 5
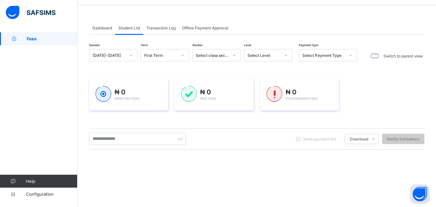
scroll to position [32, 0]
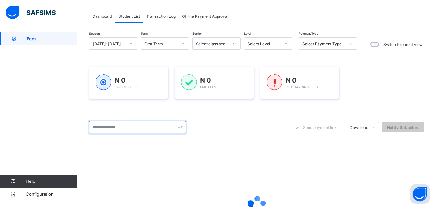
click at [132, 126] on input "text" at bounding box center [137, 127] width 97 height 12
type input "****"
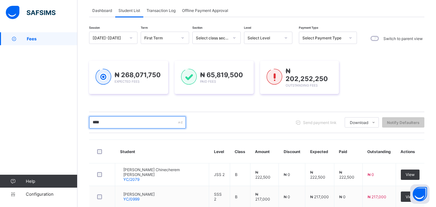
scroll to position [75, 0]
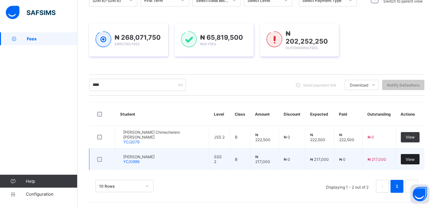
click at [413, 158] on span "View" at bounding box center [409, 159] width 9 height 5
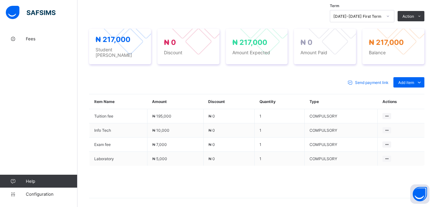
scroll to position [226, 0]
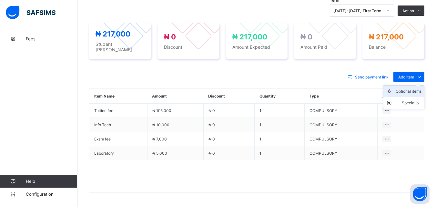
click at [410, 88] on div "Optional items" at bounding box center [408, 91] width 26 height 6
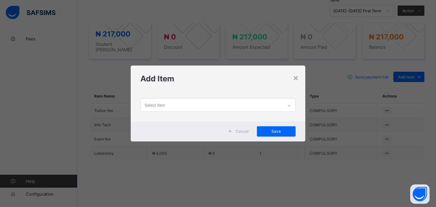
click at [285, 106] on div at bounding box center [288, 105] width 11 height 10
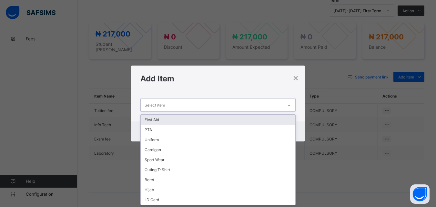
click at [275, 117] on div "First Aid" at bounding box center [218, 119] width 154 height 10
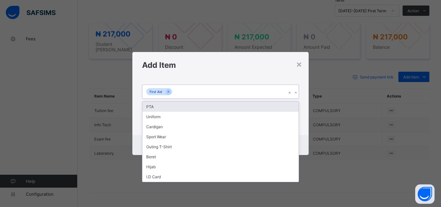
click at [294, 90] on icon at bounding box center [295, 92] width 4 height 6
click at [290, 109] on div "PTA" at bounding box center [220, 107] width 156 height 10
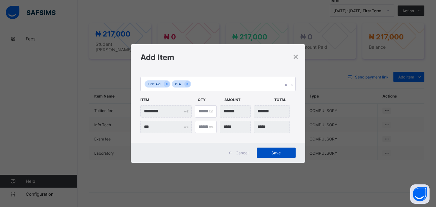
click at [274, 153] on span "Save" at bounding box center [276, 152] width 29 height 5
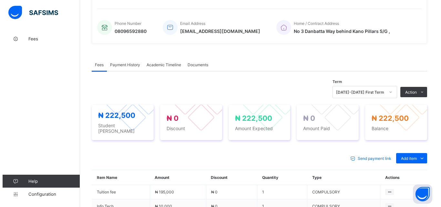
scroll to position [161, 0]
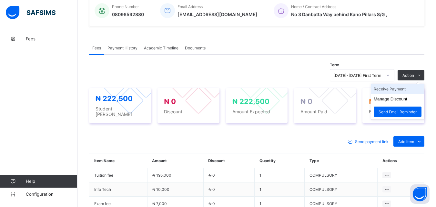
click at [407, 92] on li "Receive Payment" at bounding box center [397, 89] width 53 height 10
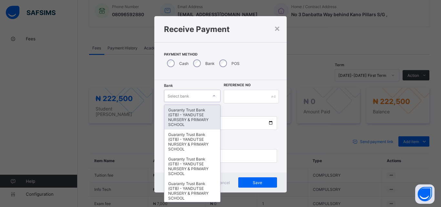
click at [208, 97] on div at bounding box center [213, 96] width 11 height 10
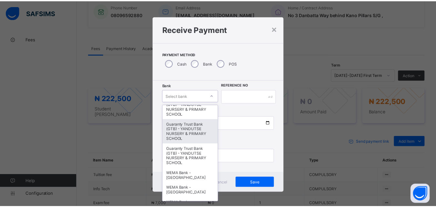
scroll to position [129, 0]
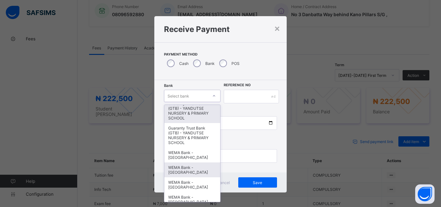
click at [196, 170] on div "WEMA Bank - [GEOGRAPHIC_DATA]" at bounding box center [192, 169] width 56 height 15
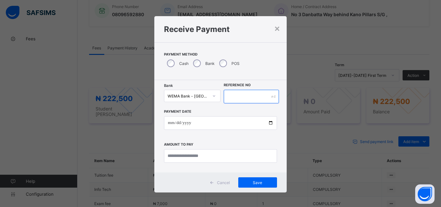
click at [237, 95] on input "text" at bounding box center [250, 97] width 55 height 14
type input "***"
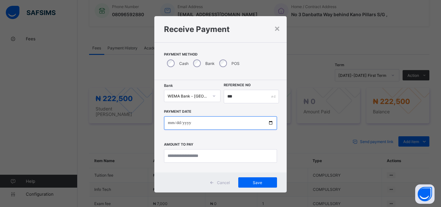
click at [270, 121] on input "date" at bounding box center [220, 123] width 113 height 14
type input "**********"
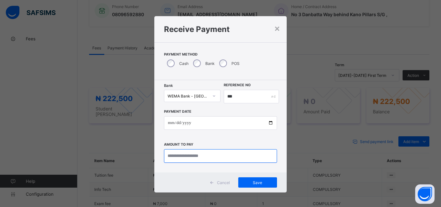
click at [203, 158] on input "currency" at bounding box center [220, 156] width 113 height 14
click at [190, 152] on input "currency" at bounding box center [220, 156] width 113 height 14
type input "*********"
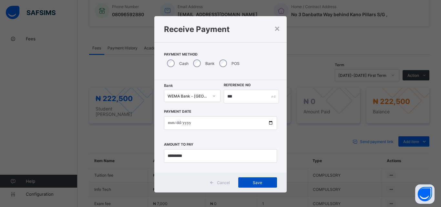
click at [264, 181] on span "Save" at bounding box center [257, 182] width 29 height 5
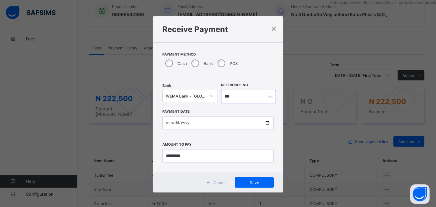
click at [233, 97] on input "***" at bounding box center [248, 97] width 55 height 14
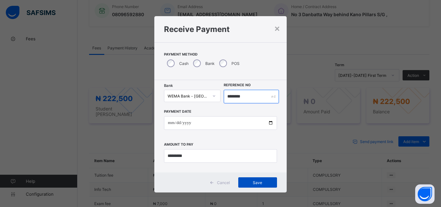
type input "********"
click at [253, 181] on span "Save" at bounding box center [257, 182] width 29 height 5
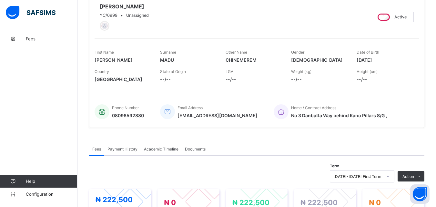
scroll to position [0, 0]
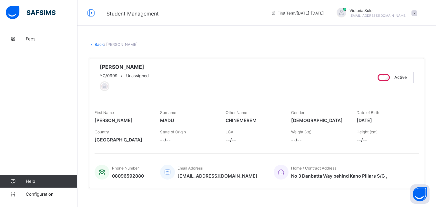
click at [96, 45] on link "Back" at bounding box center [98, 44] width 9 height 5
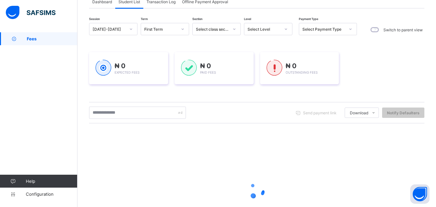
scroll to position [64, 0]
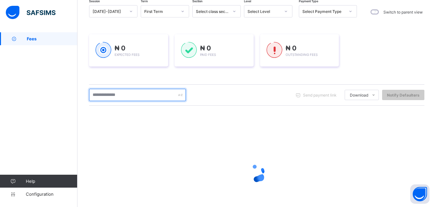
click at [139, 97] on input "text" at bounding box center [137, 95] width 97 height 12
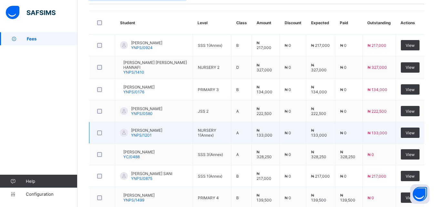
scroll to position [251, 0]
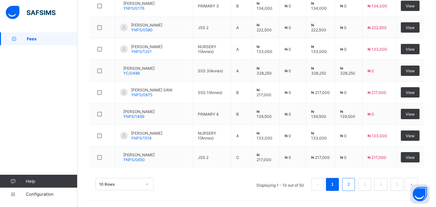
type input "*******"
click at [351, 185] on link "2" at bounding box center [348, 184] width 6 height 8
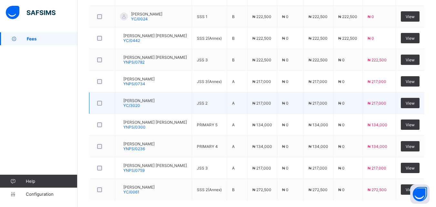
scroll to position [249, 0]
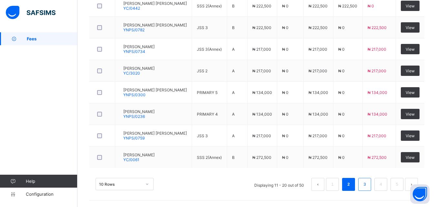
click at [367, 186] on link "3" at bounding box center [364, 184] width 6 height 8
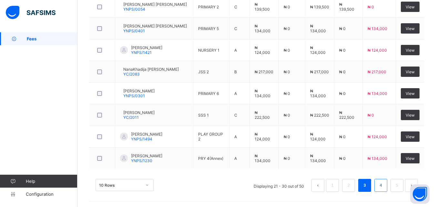
click at [382, 180] on li "4" at bounding box center [380, 185] width 13 height 13
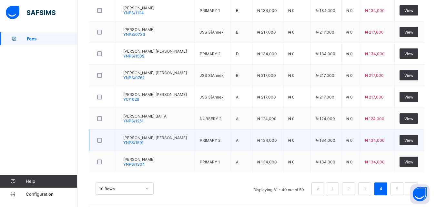
scroll to position [248, 0]
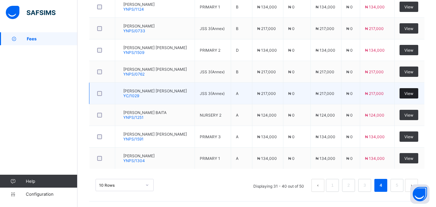
click at [413, 92] on span "View" at bounding box center [408, 93] width 9 height 5
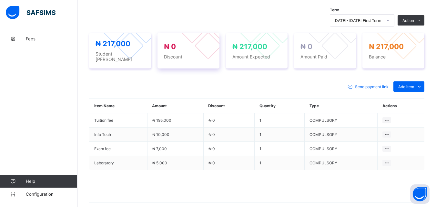
scroll to position [246, 0]
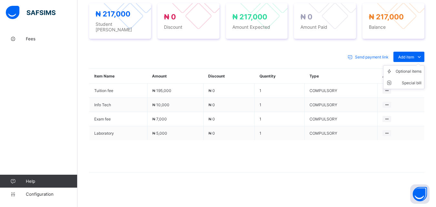
click at [419, 65] on ul "Optional items Special bill" at bounding box center [403, 77] width 41 height 24
click at [411, 69] on div "Optional items" at bounding box center [408, 71] width 26 height 6
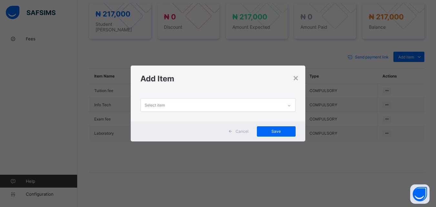
click at [289, 104] on icon at bounding box center [289, 105] width 4 height 6
click at [290, 104] on icon at bounding box center [289, 105] width 4 height 6
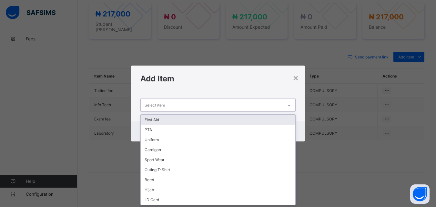
click at [252, 123] on div "First Aid" at bounding box center [218, 119] width 154 height 10
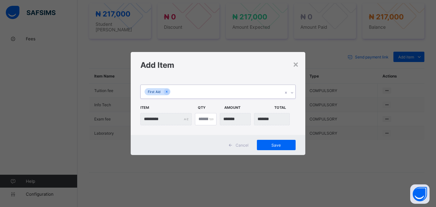
click at [292, 91] on icon at bounding box center [292, 92] width 4 height 6
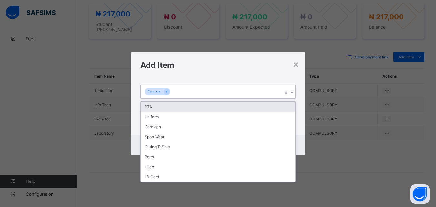
click at [283, 108] on div "PTA" at bounding box center [218, 107] width 154 height 10
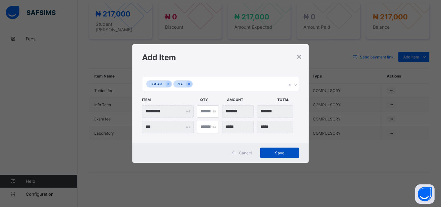
click at [271, 151] on span "Save" at bounding box center [279, 152] width 29 height 5
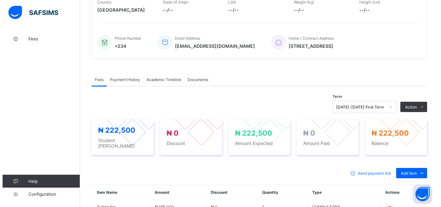
scroll to position [117, 0]
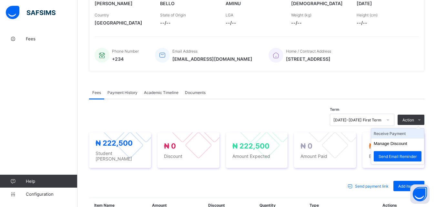
click at [401, 136] on li "Receive Payment" at bounding box center [397, 133] width 53 height 10
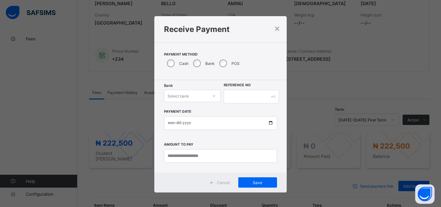
click at [209, 95] on div at bounding box center [213, 96] width 11 height 10
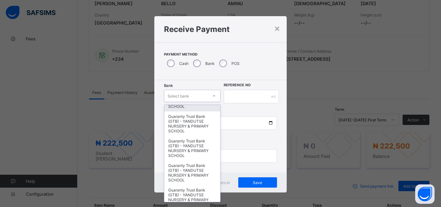
scroll to position [97, 0]
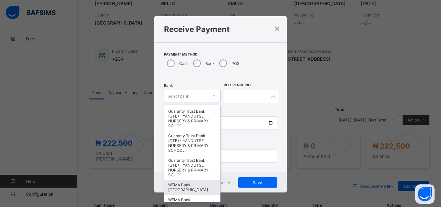
click at [182, 186] on div "WEMA Bank - [GEOGRAPHIC_DATA]" at bounding box center [192, 187] width 56 height 15
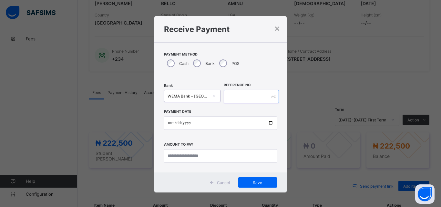
click at [249, 96] on input "text" at bounding box center [250, 97] width 55 height 14
type input "*********"
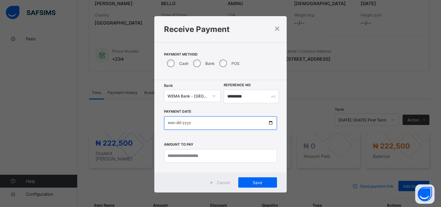
click at [268, 122] on input "date" at bounding box center [220, 123] width 113 height 14
click at [271, 124] on input "date" at bounding box center [220, 123] width 113 height 14
click at [269, 124] on input "date" at bounding box center [220, 123] width 113 height 14
click at [268, 121] on input "date" at bounding box center [220, 123] width 113 height 14
click at [268, 122] on input "date" at bounding box center [220, 123] width 113 height 14
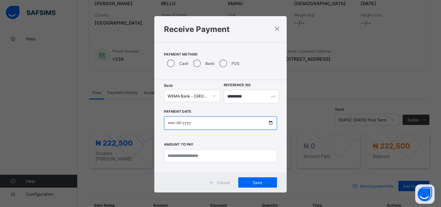
click at [270, 123] on input "date" at bounding box center [220, 123] width 113 height 14
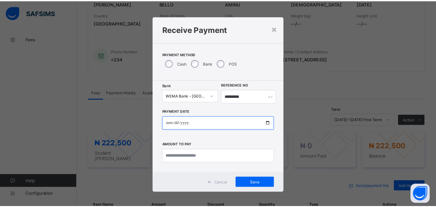
scroll to position [2, 0]
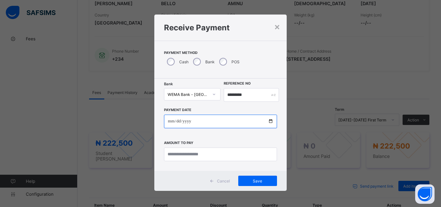
type input "**********"
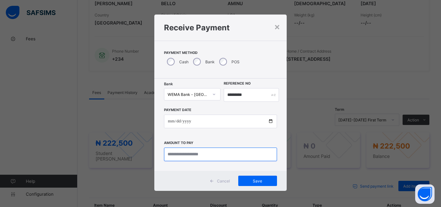
click at [172, 154] on input "currency" at bounding box center [220, 154] width 113 height 14
click at [179, 154] on input "currency" at bounding box center [220, 154] width 113 height 14
type input "*********"
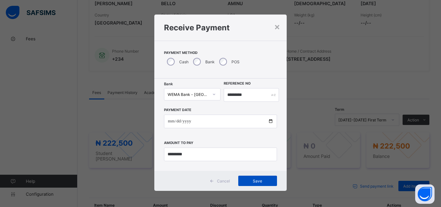
click at [248, 182] on span "Save" at bounding box center [257, 180] width 29 height 5
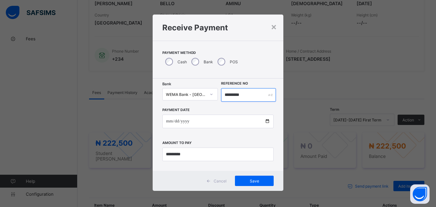
click at [252, 95] on input "*********" at bounding box center [248, 95] width 55 height 14
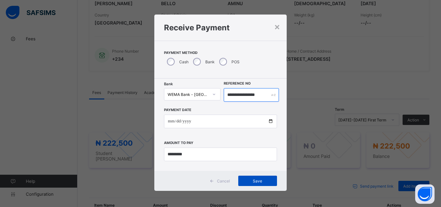
type input "**********"
click at [250, 182] on span "Save" at bounding box center [257, 180] width 29 height 5
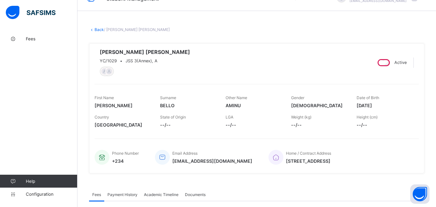
scroll to position [0, 0]
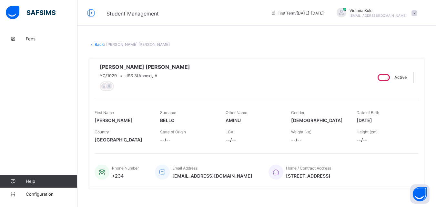
click at [97, 46] on link "Back" at bounding box center [98, 44] width 9 height 5
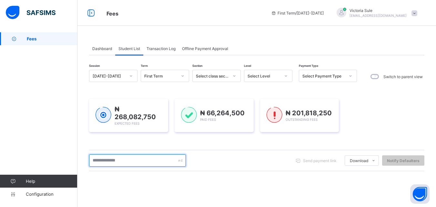
click at [120, 158] on input "text" at bounding box center [137, 160] width 97 height 12
type input "********"
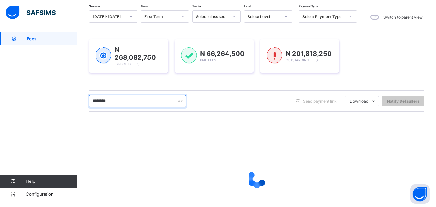
scroll to position [64, 0]
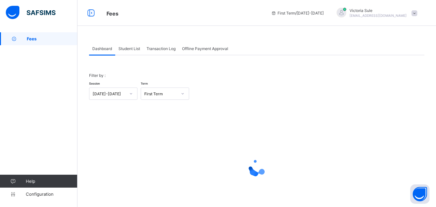
scroll to position [32, 0]
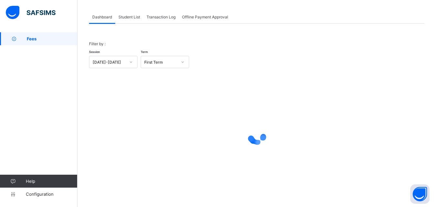
click at [125, 16] on span "Student List" at bounding box center [129, 17] width 22 height 5
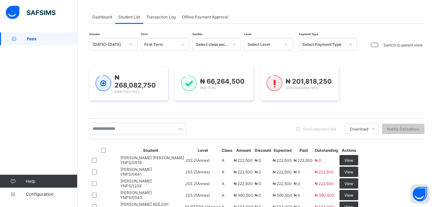
click at [191, 133] on div "Send payment link Download Students Payment Students Payment Status Student Ite…" at bounding box center [256, 129] width 335 height 12
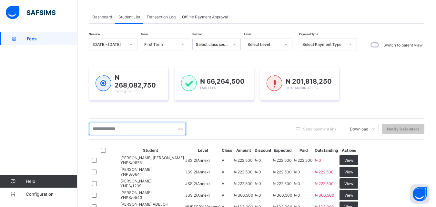
click at [151, 127] on input "text" at bounding box center [137, 129] width 97 height 12
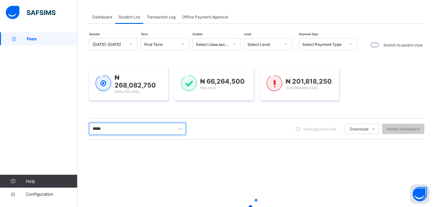
type input "*****"
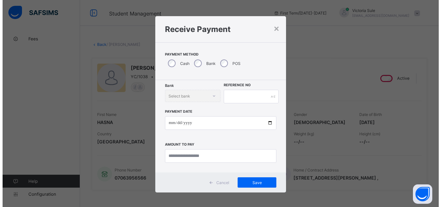
scroll to position [129, 0]
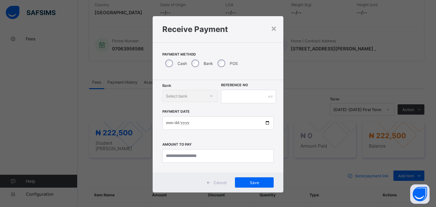
click at [200, 97] on div "Bank Select bank" at bounding box center [190, 96] width 56 height 12
click at [207, 96] on div "Bank Select bank" at bounding box center [190, 96] width 56 height 12
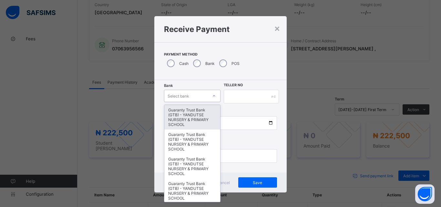
click at [212, 95] on icon at bounding box center [214, 96] width 4 height 6
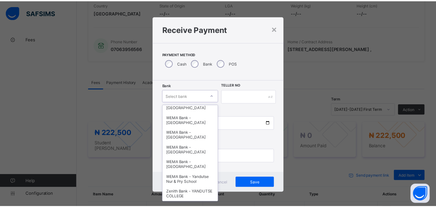
scroll to position [198, 0]
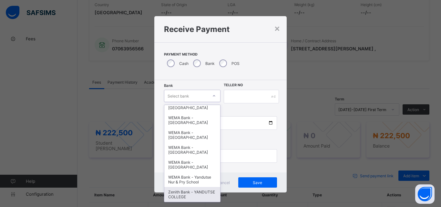
click at [193, 194] on div "Zenith Bank - YANDUTSE COLLEGE" at bounding box center [192, 194] width 56 height 15
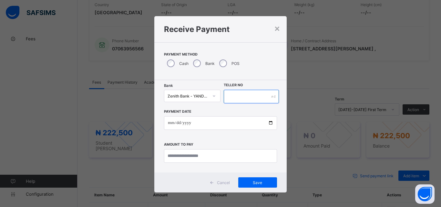
click at [231, 97] on input "text" at bounding box center [250, 97] width 55 height 14
type input "*****"
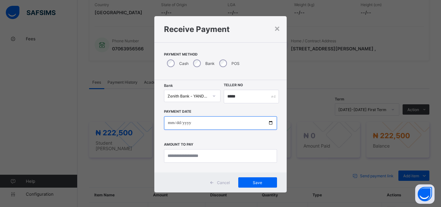
click at [268, 124] on input "date" at bounding box center [220, 123] width 113 height 14
type input "**********"
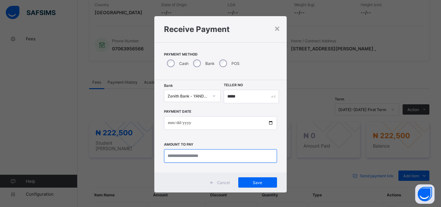
click at [175, 157] on input "currency" at bounding box center [220, 156] width 113 height 14
type input "*********"
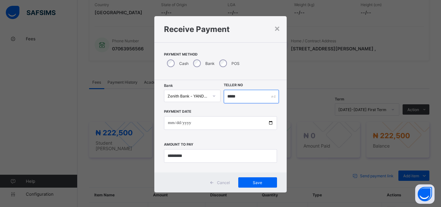
click at [243, 97] on input "*****" at bounding box center [250, 97] width 55 height 14
type input "**********"
click at [248, 185] on div "Save" at bounding box center [257, 182] width 39 height 10
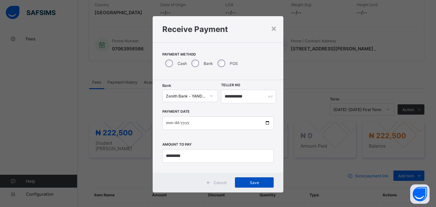
click at [235, 187] on div "Save" at bounding box center [254, 182] width 39 height 10
click at [252, 183] on span "Save" at bounding box center [254, 182] width 29 height 5
click at [252, 184] on span "Save" at bounding box center [254, 182] width 29 height 5
click at [240, 186] on div "Save" at bounding box center [254, 182] width 39 height 10
click at [257, 181] on span "Save" at bounding box center [254, 182] width 29 height 5
